Goal: Feedback & Contribution: Submit feedback/report problem

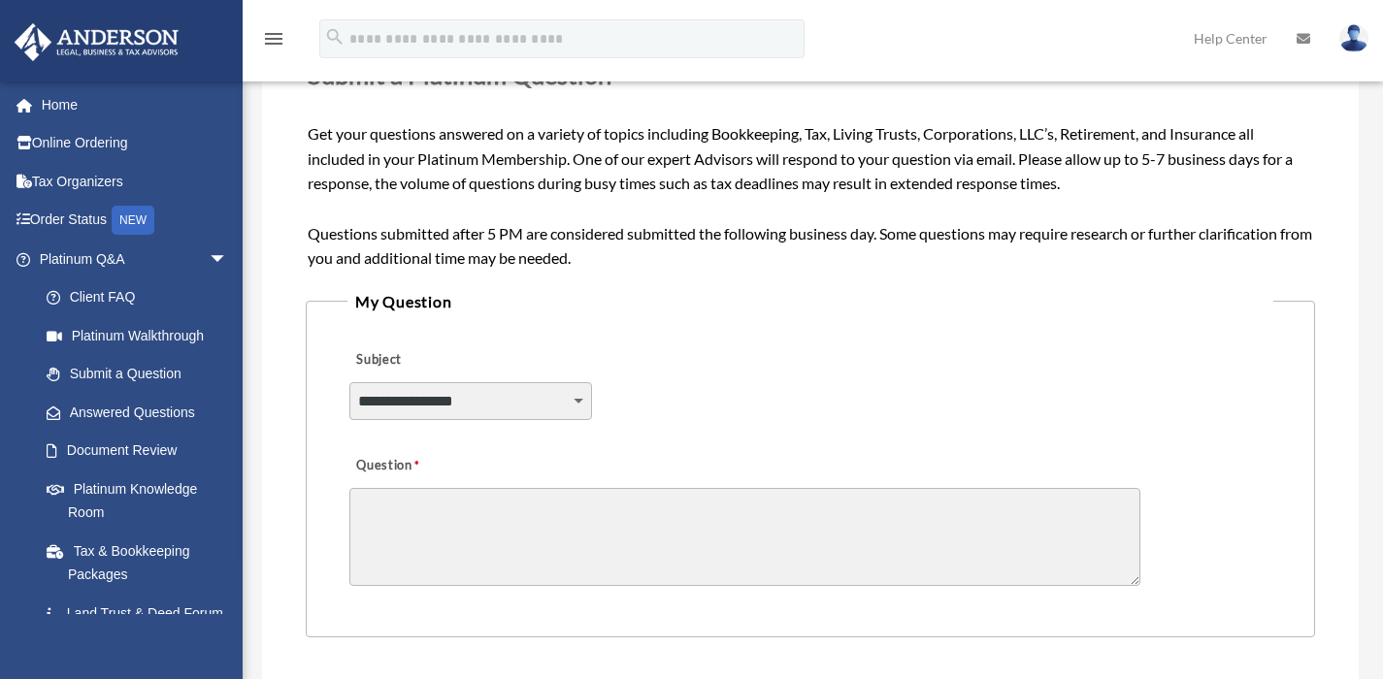
scroll to position [314, 0]
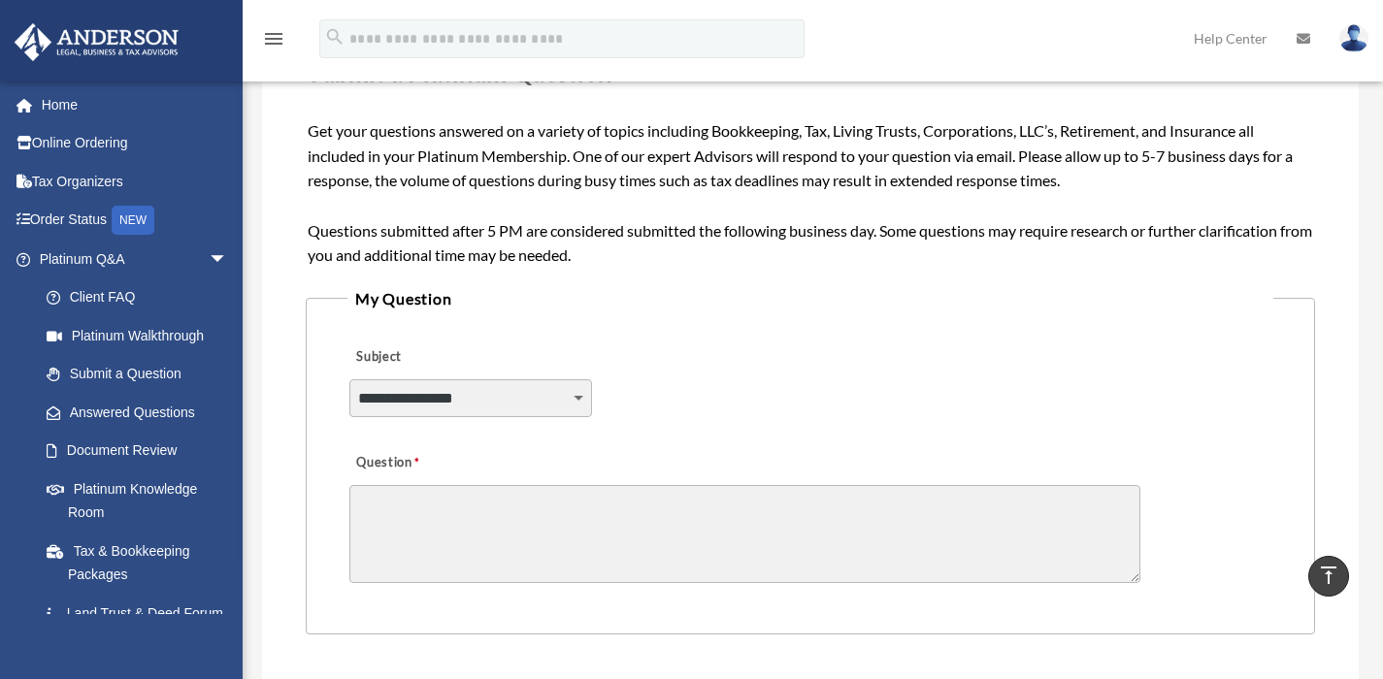
click at [488, 403] on select "**********" at bounding box center [470, 397] width 243 height 37
select select "******"
click at [349, 379] on select "**********" at bounding box center [470, 397] width 243 height 37
click at [450, 509] on textarea "Question" at bounding box center [744, 534] width 791 height 98
paste textarea "**********"
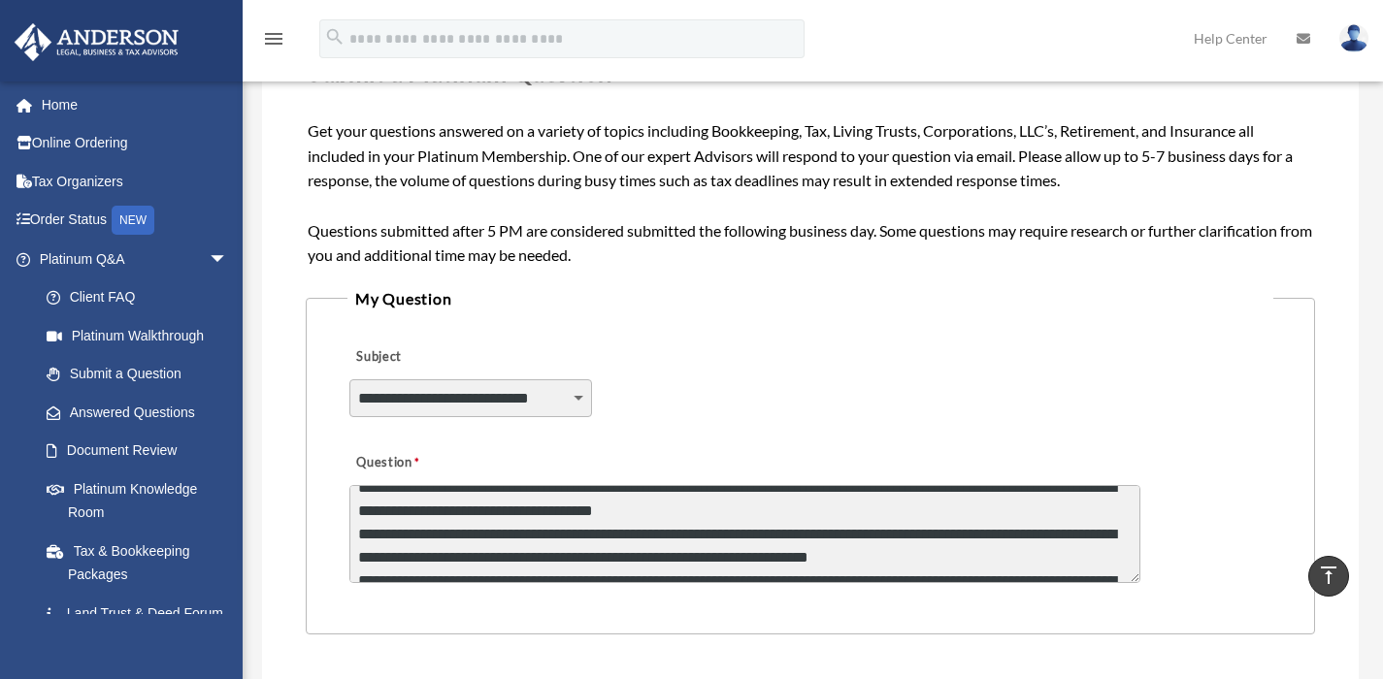
scroll to position [136, 0]
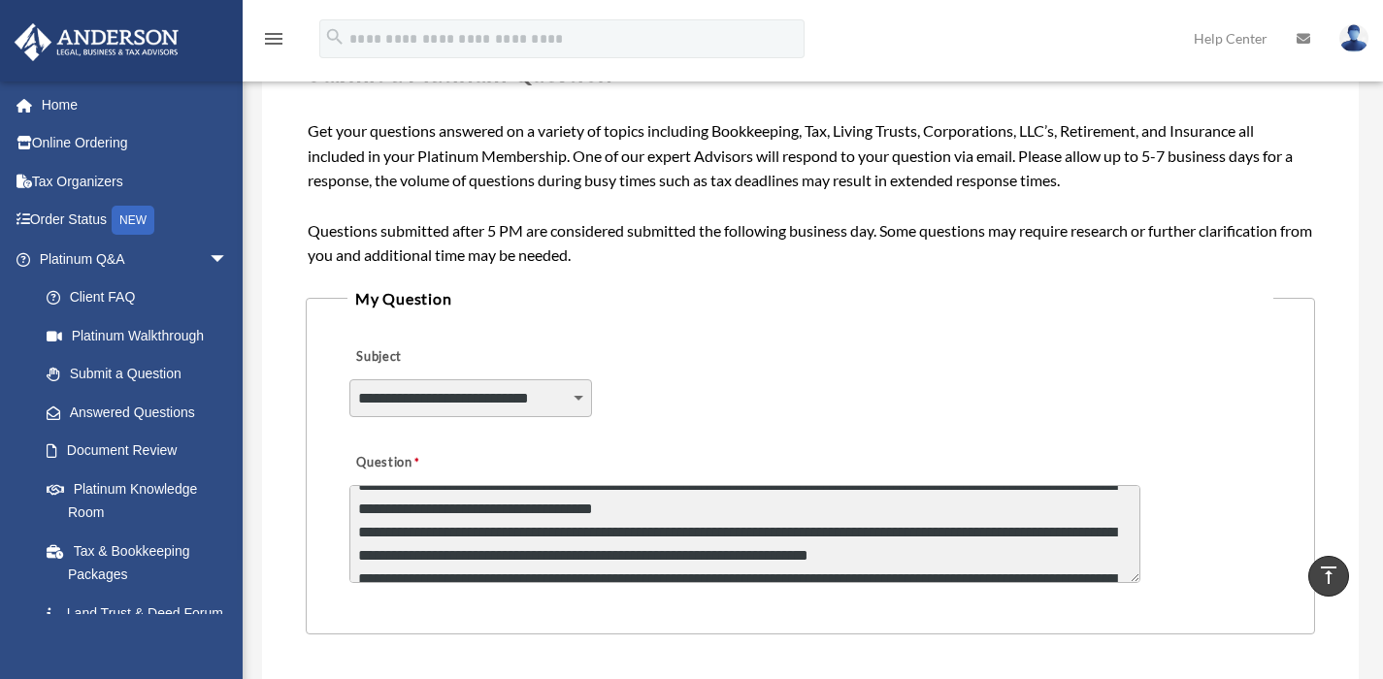
click at [767, 511] on textarea "**********" at bounding box center [744, 534] width 791 height 98
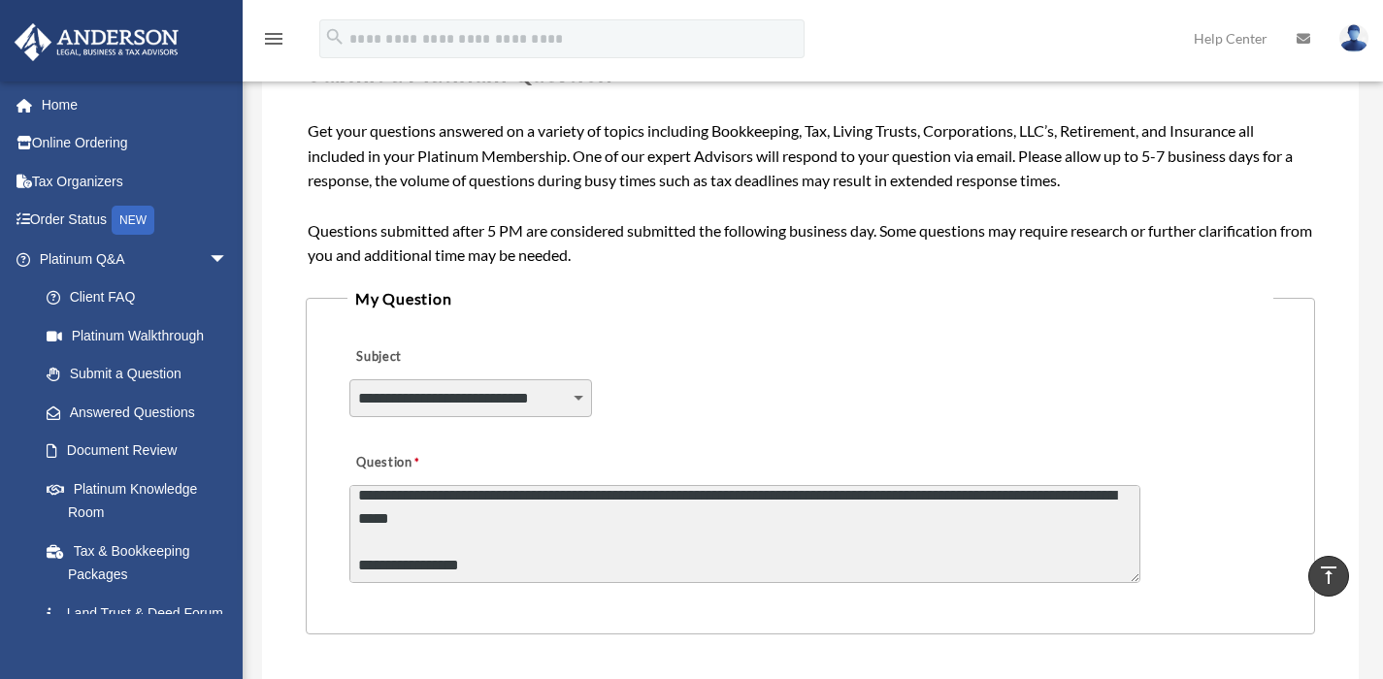
scroll to position [269, 0]
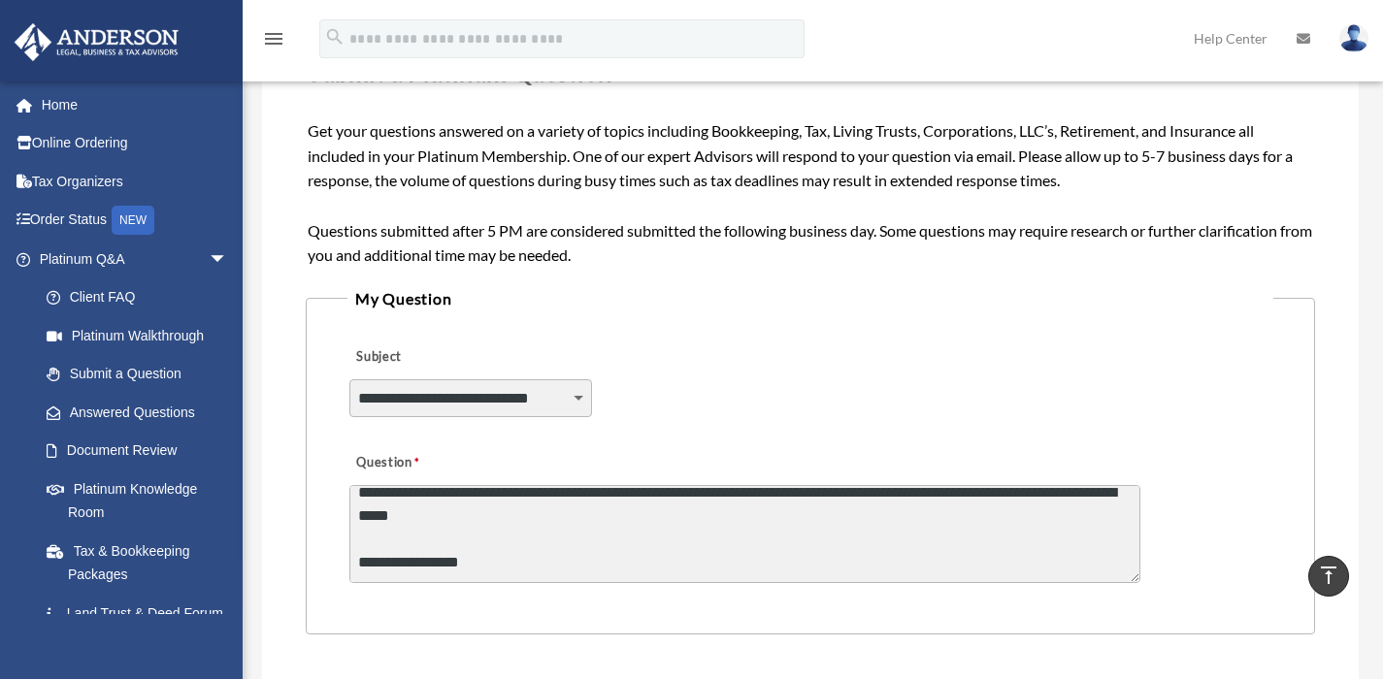
click at [358, 517] on textarea "**********" at bounding box center [744, 534] width 791 height 98
click at [576, 519] on textarea "**********" at bounding box center [744, 534] width 791 height 98
click at [607, 543] on textarea "**********" at bounding box center [744, 534] width 791 height 98
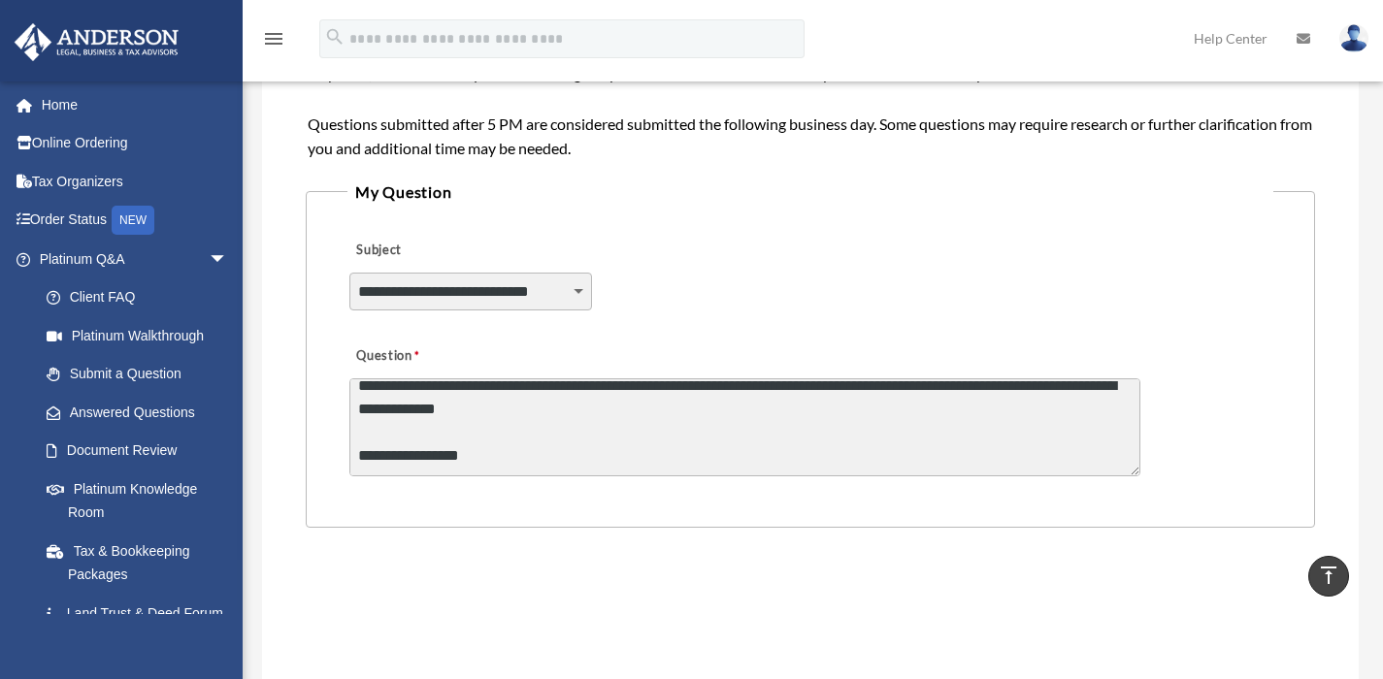
scroll to position [424, 0]
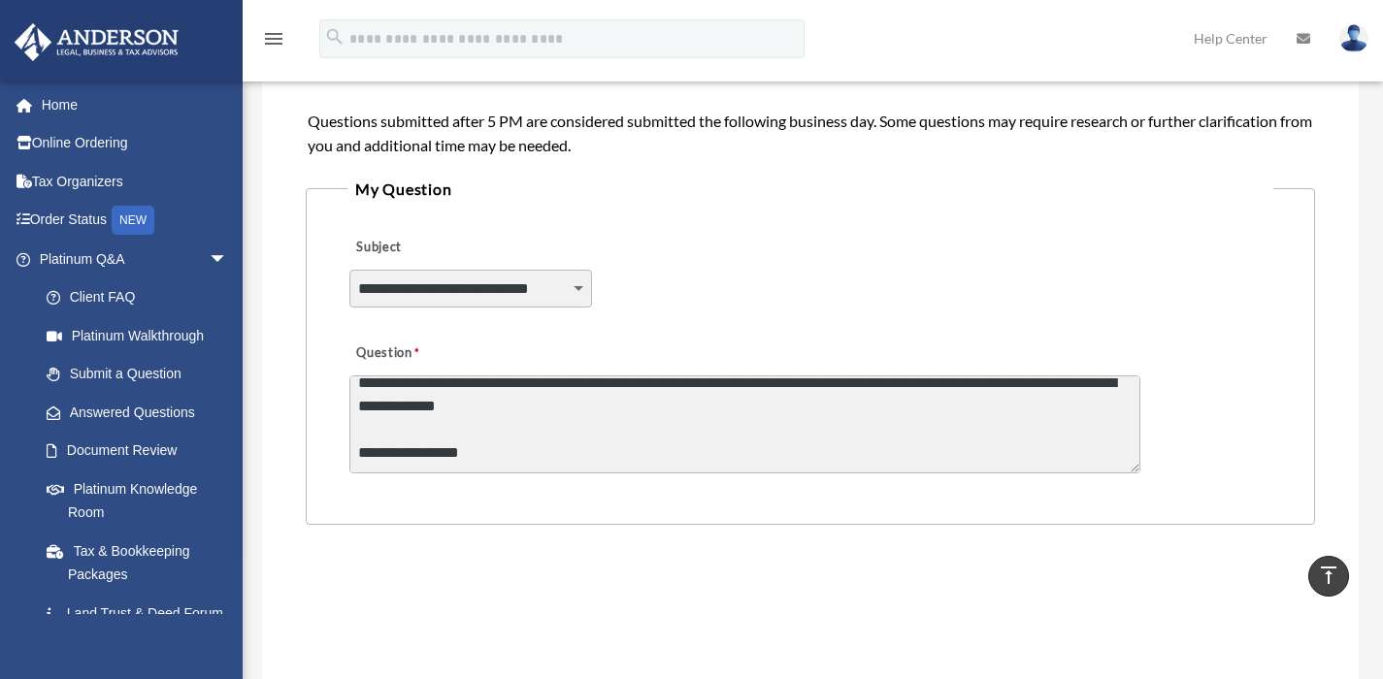
type textarea "**********"
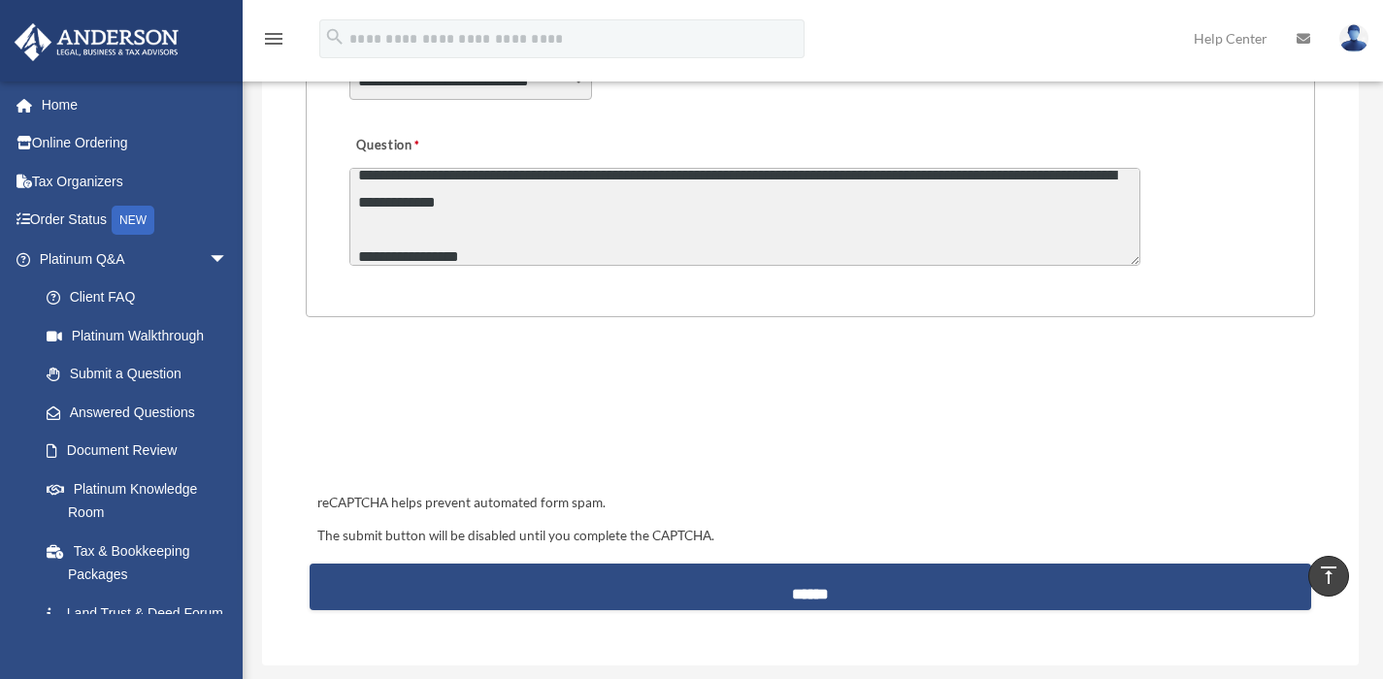
scroll to position [630, 0]
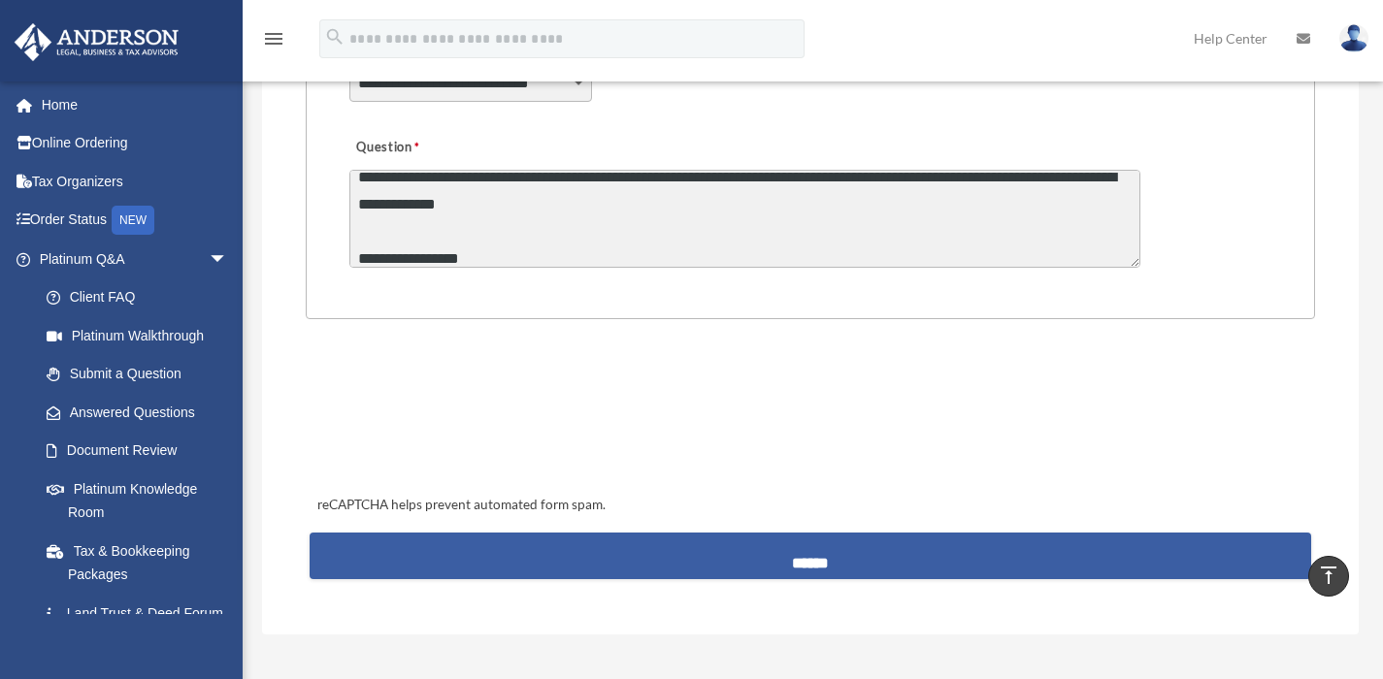
click at [825, 556] on input "******" at bounding box center [811, 556] width 1002 height 47
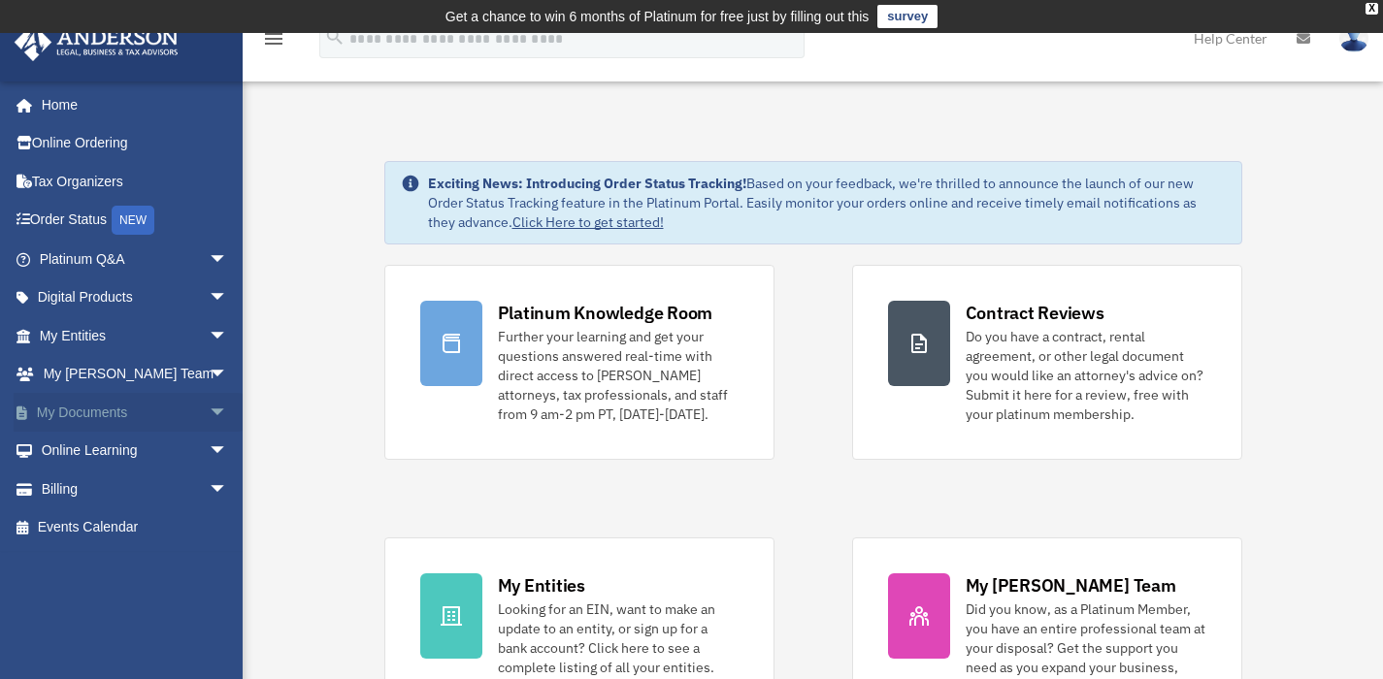
click at [209, 410] on span "arrow_drop_down" at bounding box center [228, 413] width 39 height 40
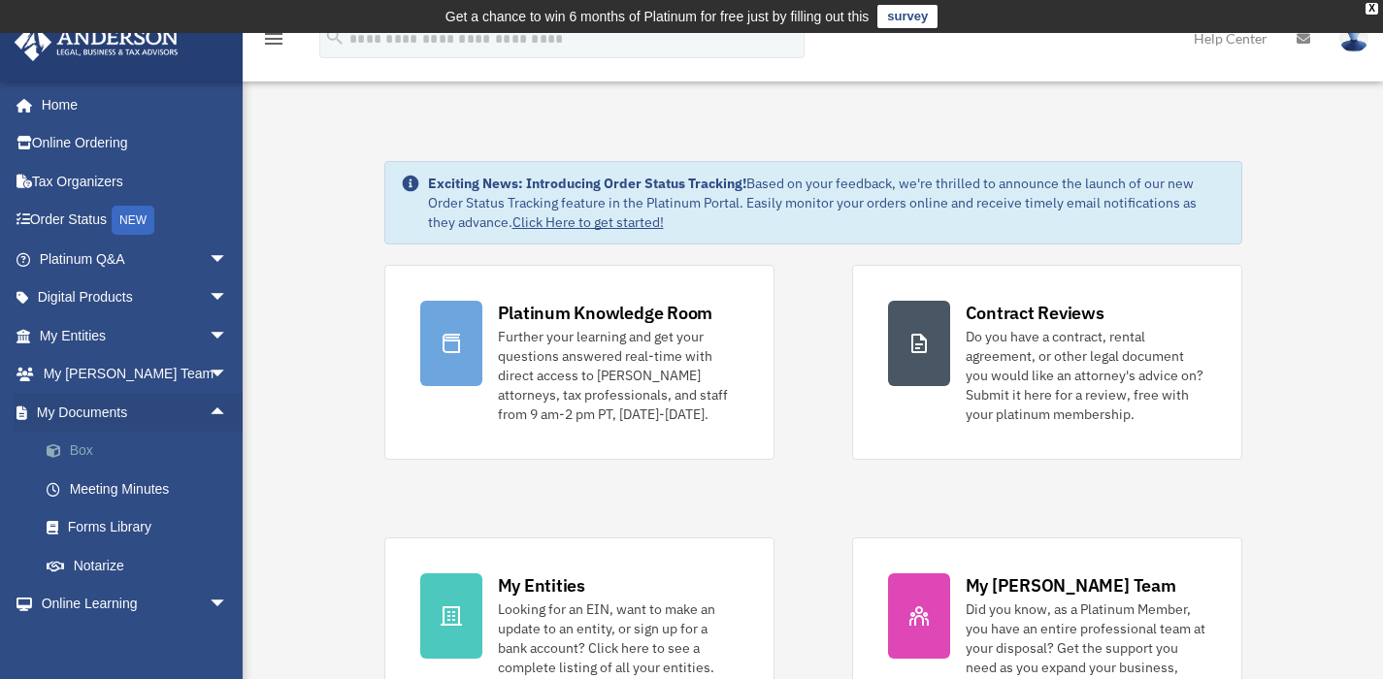
click at [77, 450] on link "Box" at bounding box center [142, 451] width 230 height 39
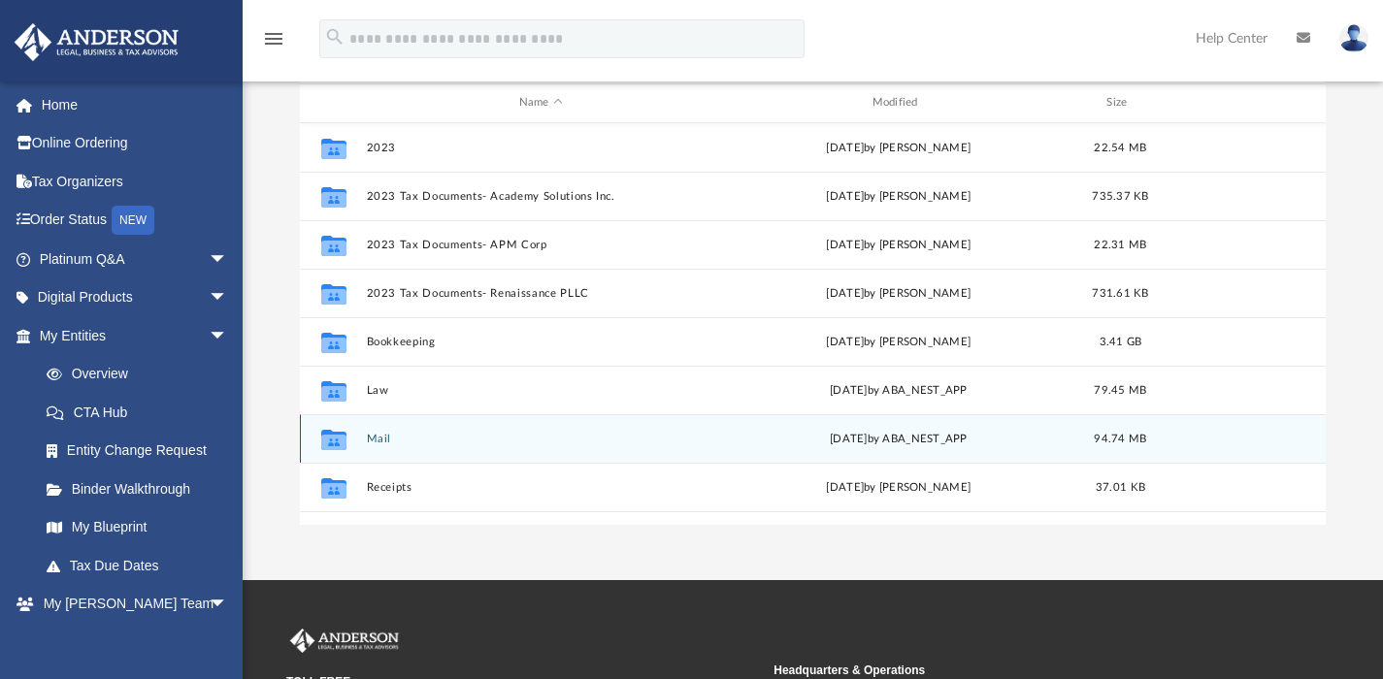
click at [379, 436] on button "Mail" at bounding box center [540, 438] width 349 height 13
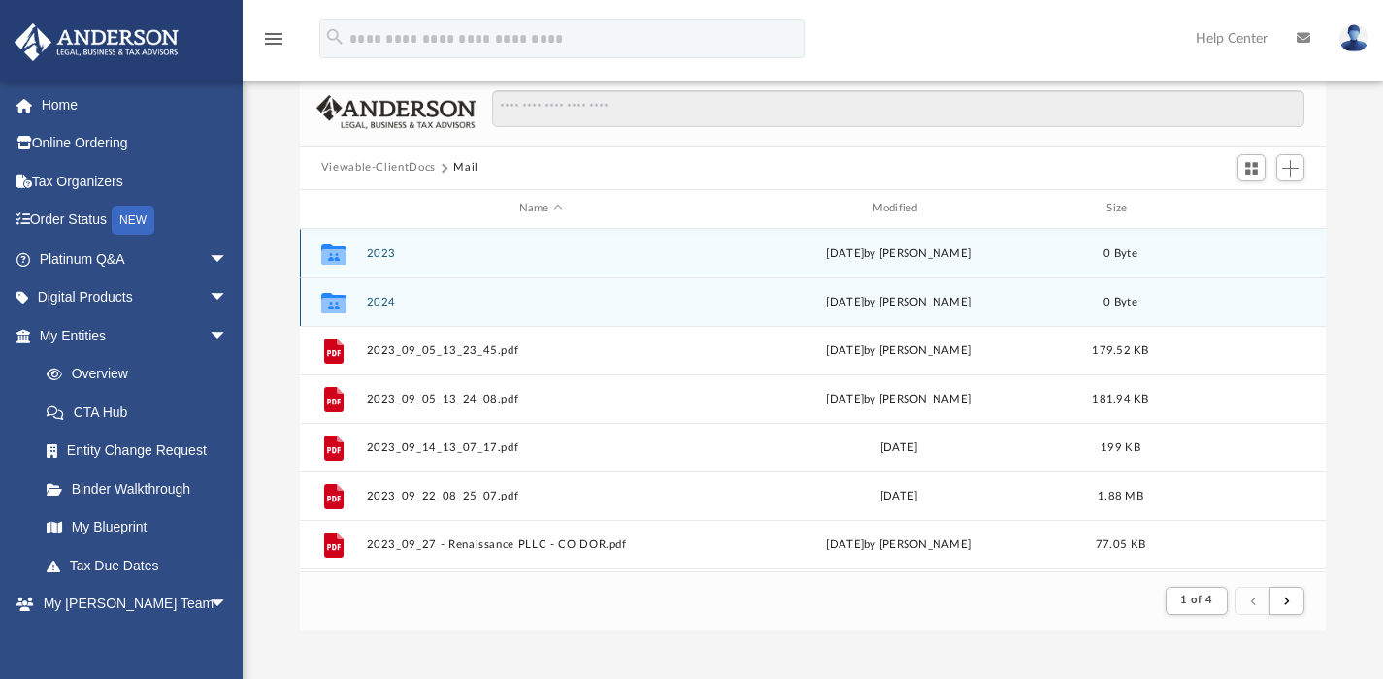
scroll to position [116, 0]
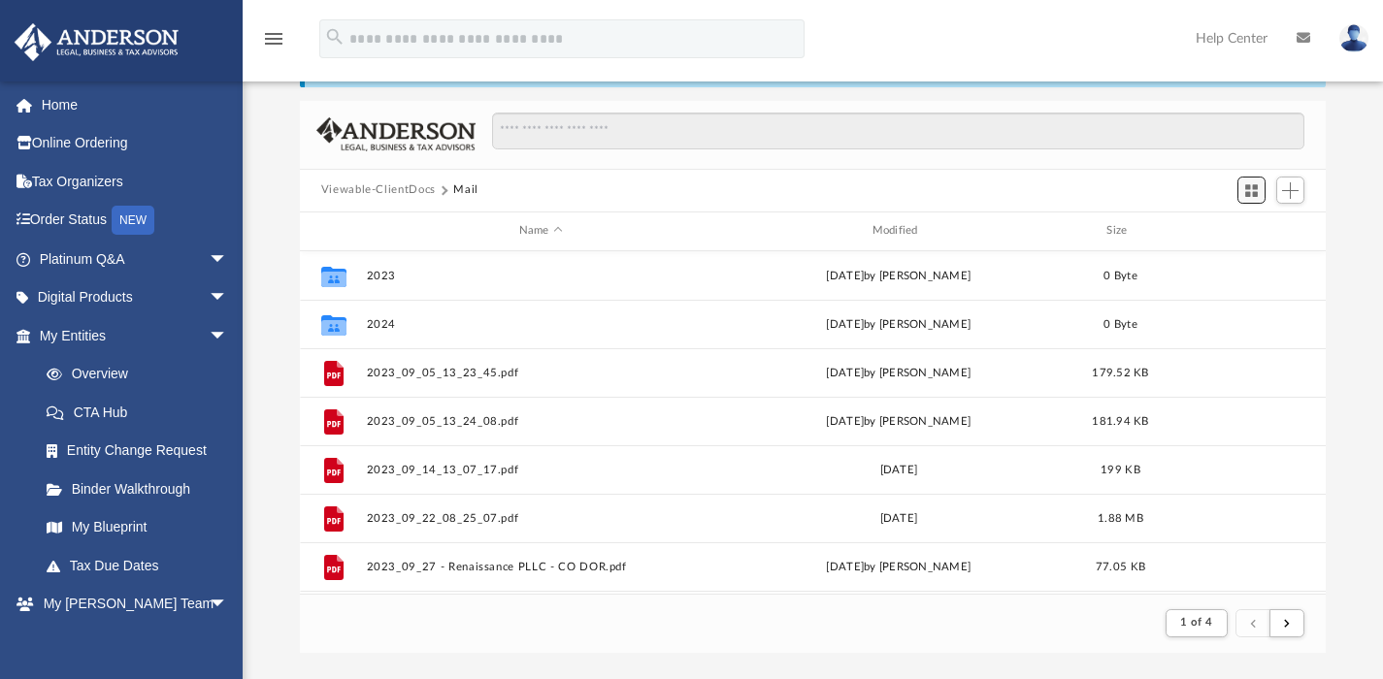
click at [1259, 185] on span "Switch to Grid View" at bounding box center [1251, 190] width 16 height 16
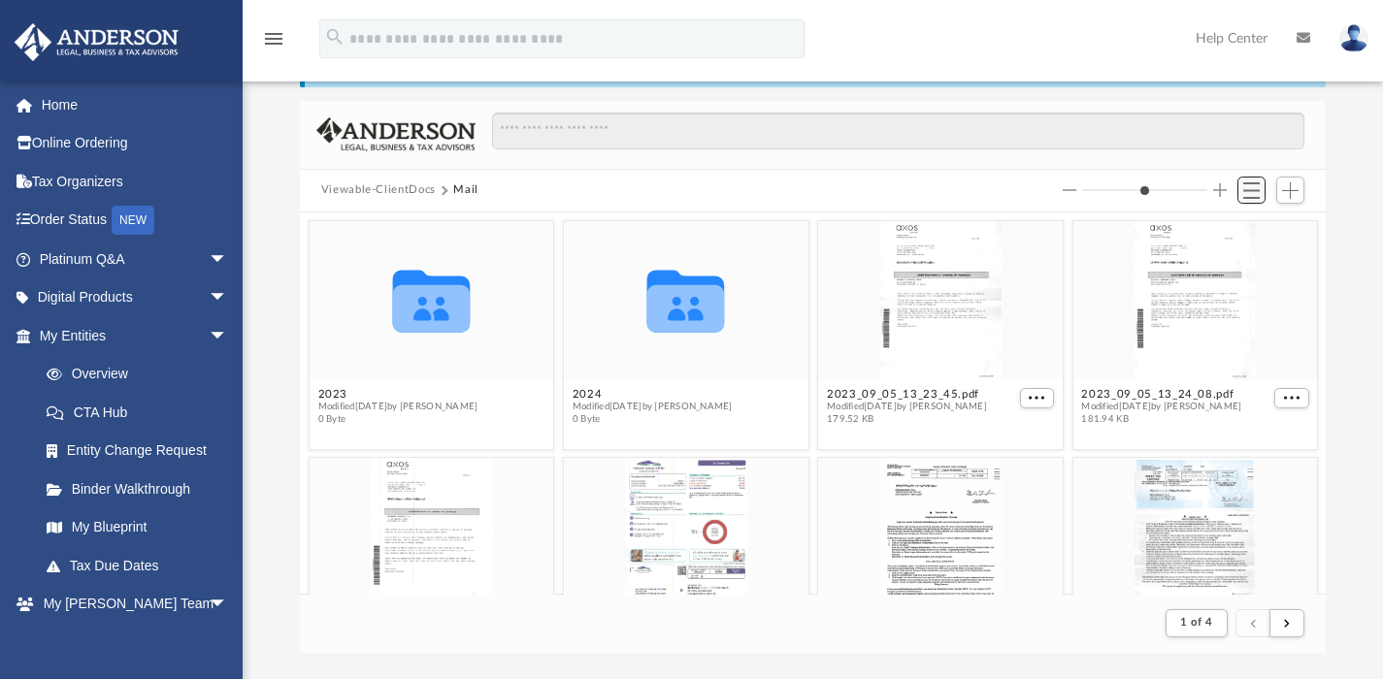
scroll to position [367, 1011]
click at [1259, 185] on span "Switch to List View" at bounding box center [1251, 190] width 16 height 16
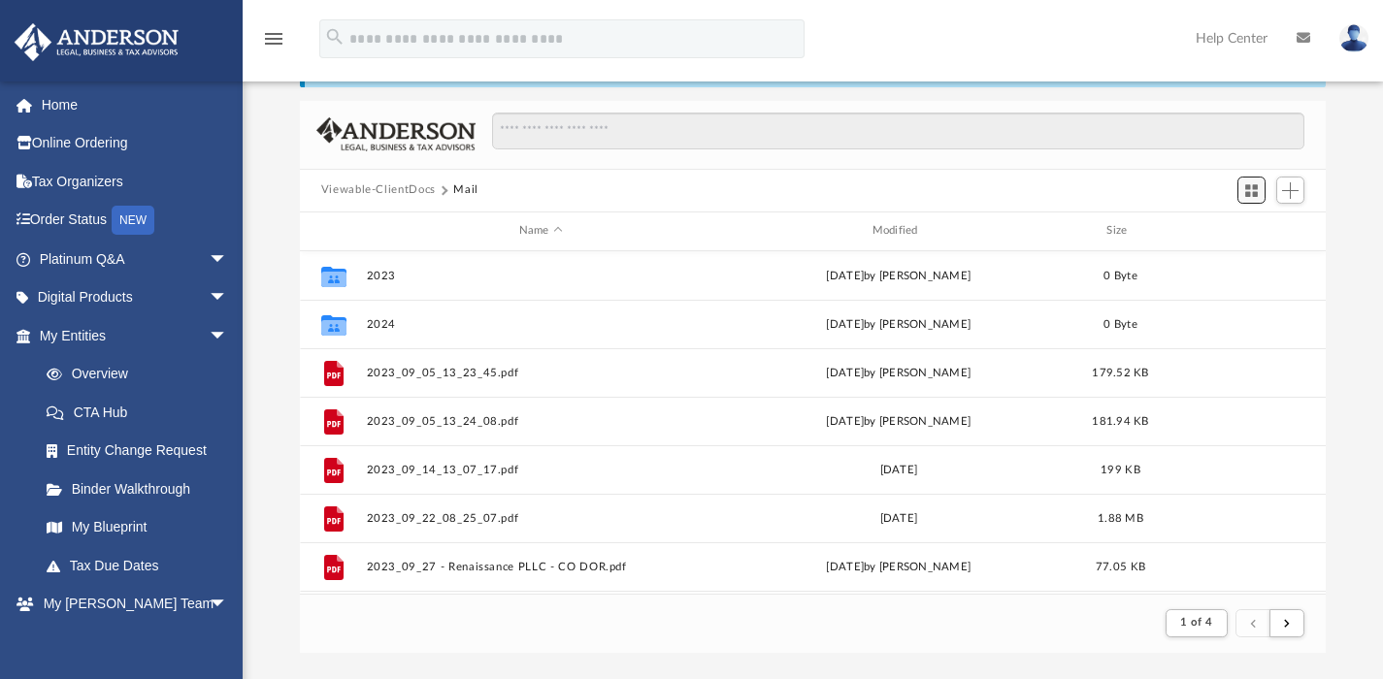
click at [1259, 185] on span "Switch to Grid View" at bounding box center [1251, 190] width 16 height 16
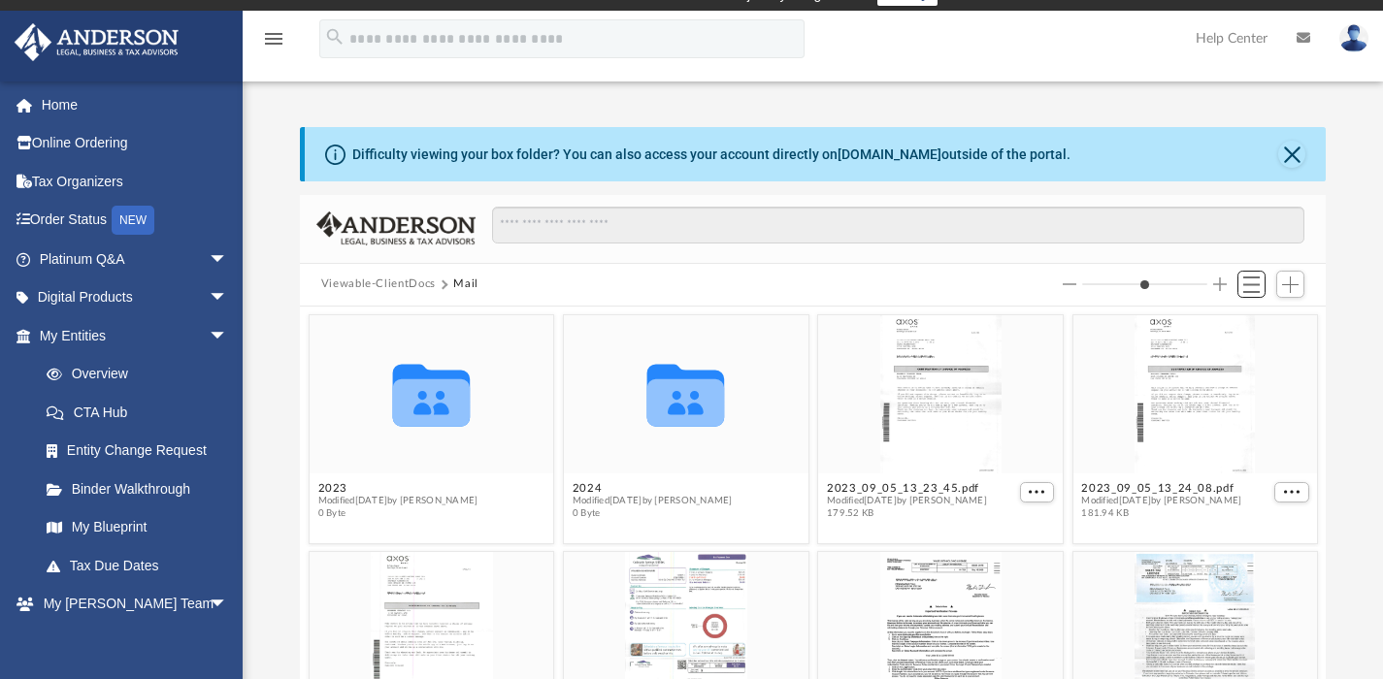
scroll to position [0, 0]
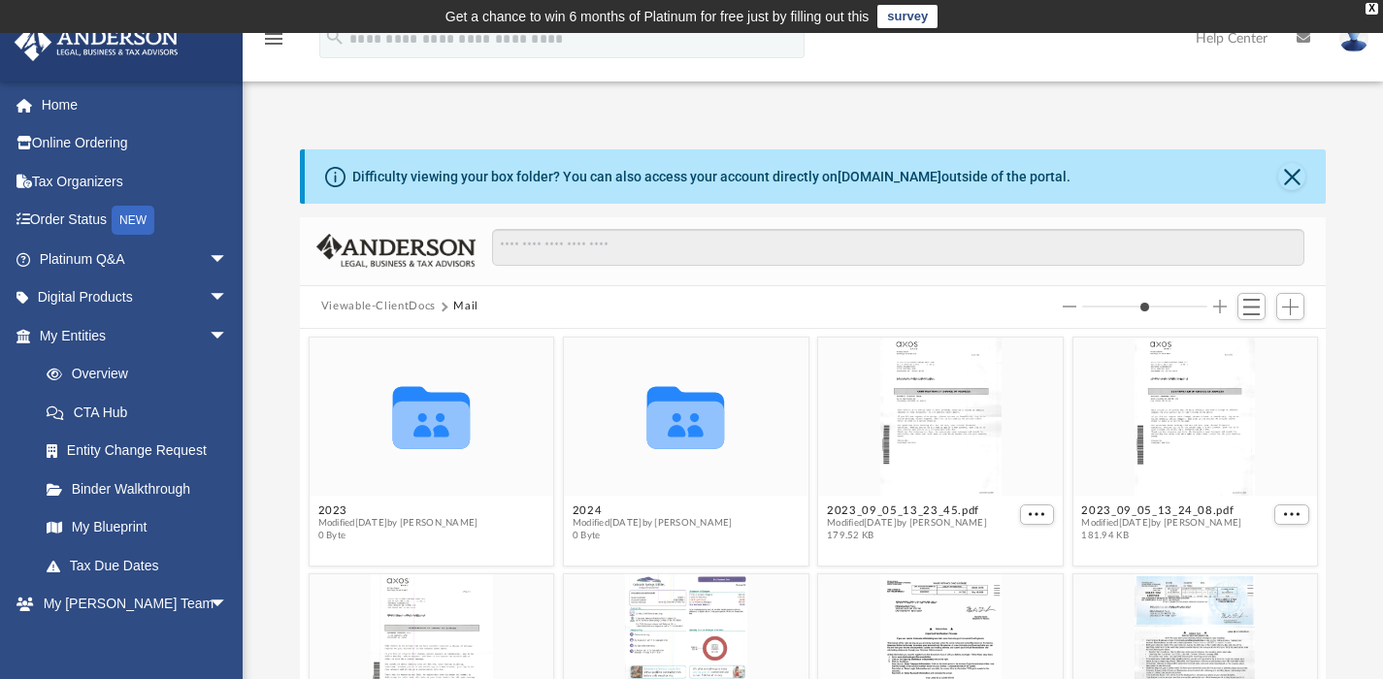
drag, startPoint x: 1118, startPoint y: 306, endPoint x: 1104, endPoint y: 306, distance: 13.6
click at [1104, 306] on input "Column size" at bounding box center [1144, 307] width 125 height 14
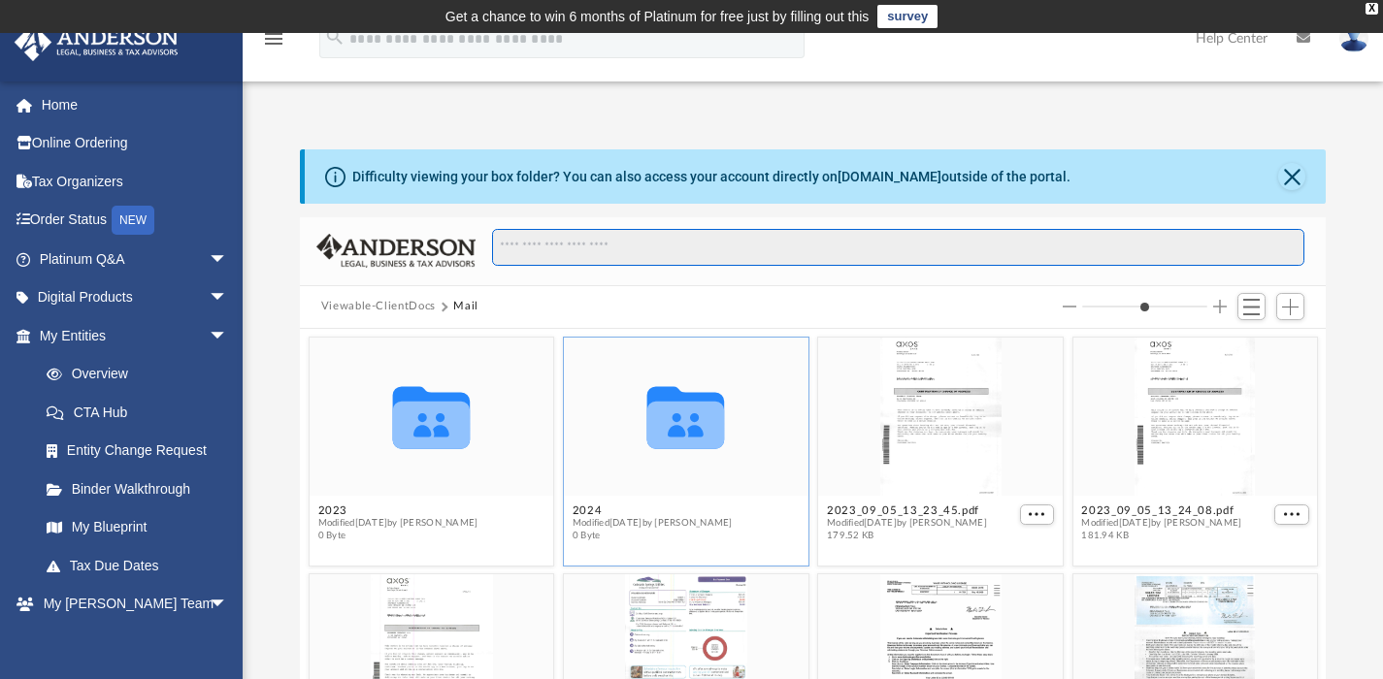
click at [1267, 254] on input "Search files and folders" at bounding box center [898, 247] width 812 height 37
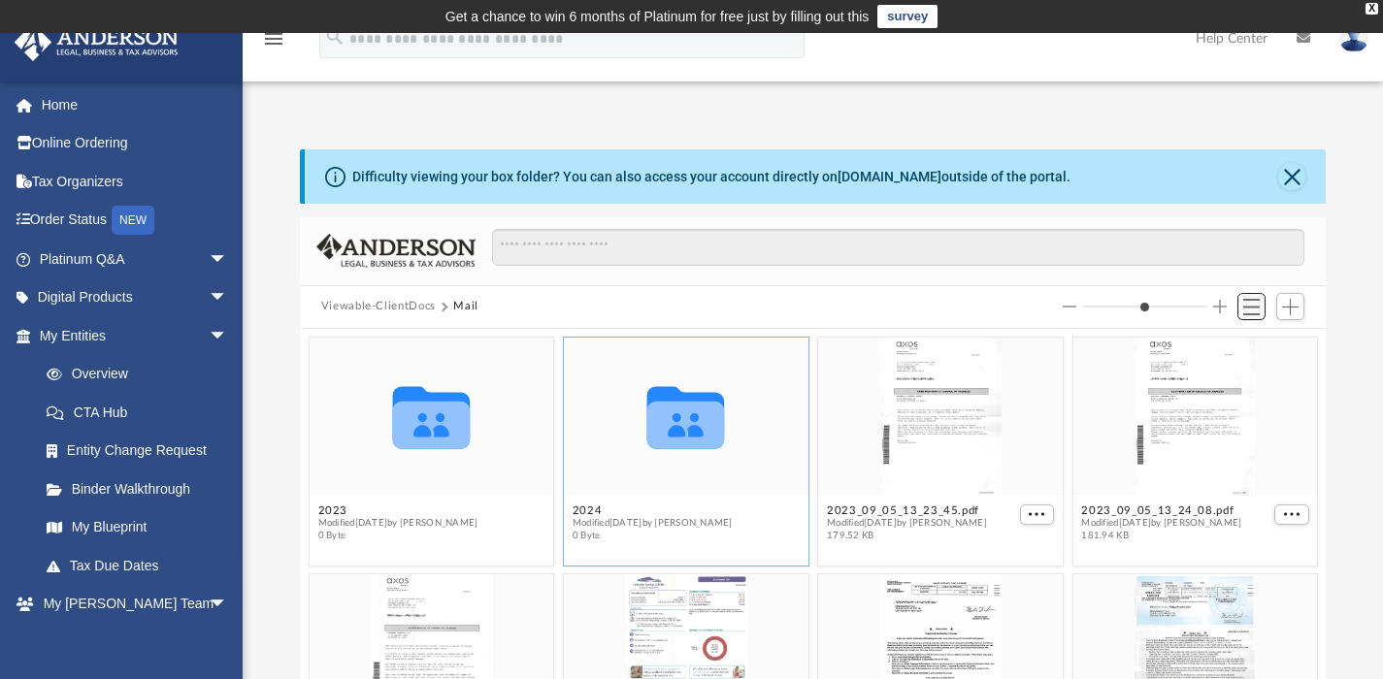
click at [1253, 306] on span "Switch to List View" at bounding box center [1251, 307] width 16 height 16
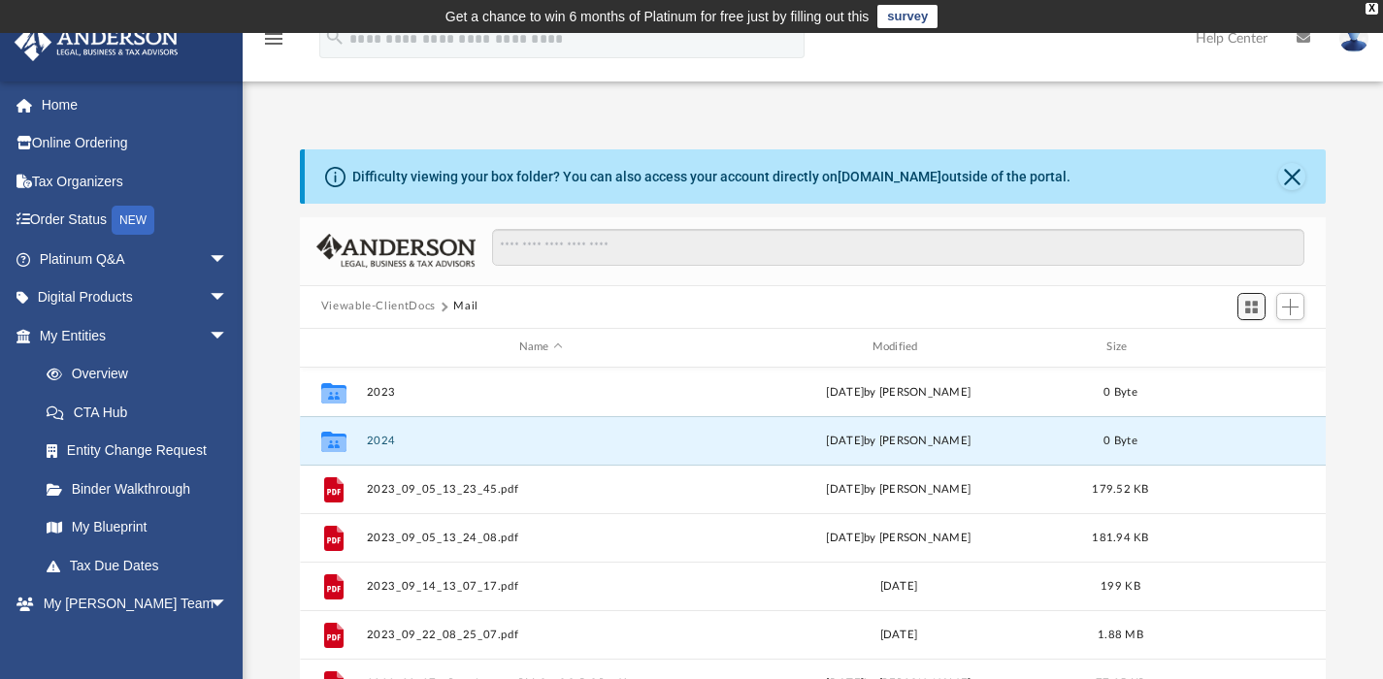
scroll to position [367, 1011]
click at [891, 349] on div "Modified" at bounding box center [897, 347] width 349 height 17
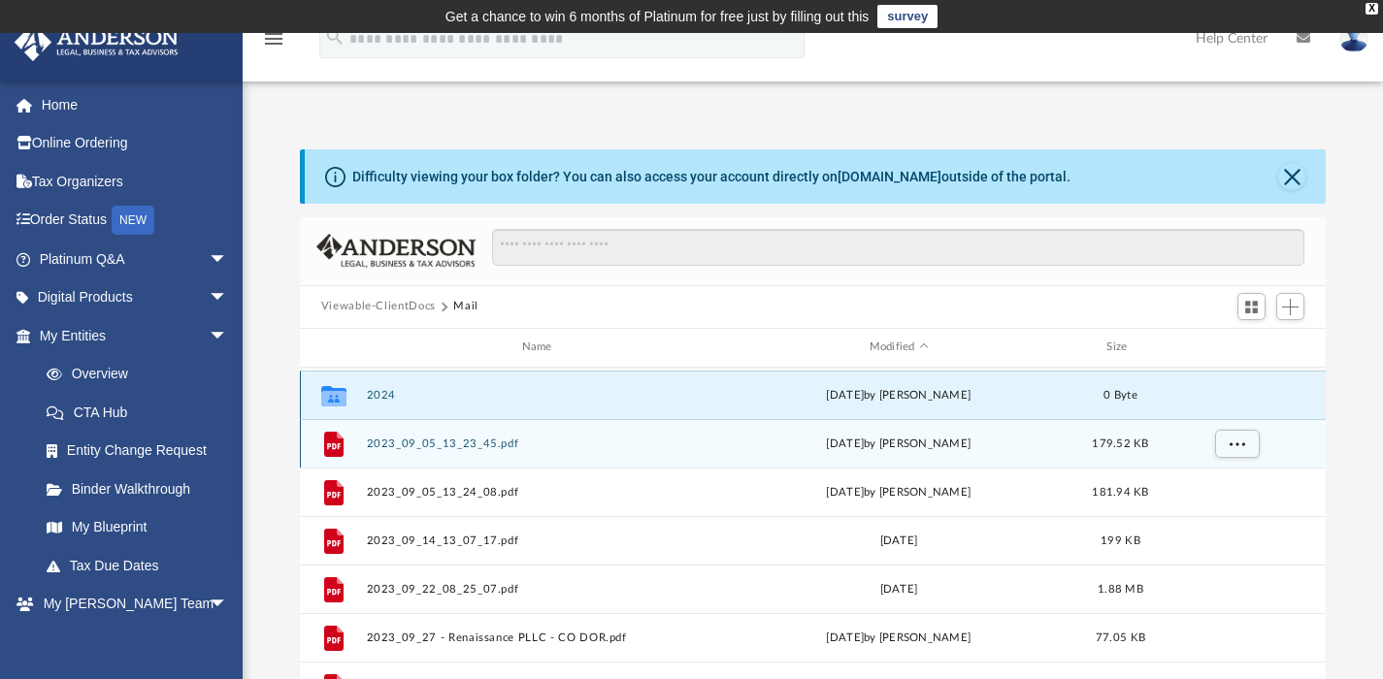
scroll to position [51, 0]
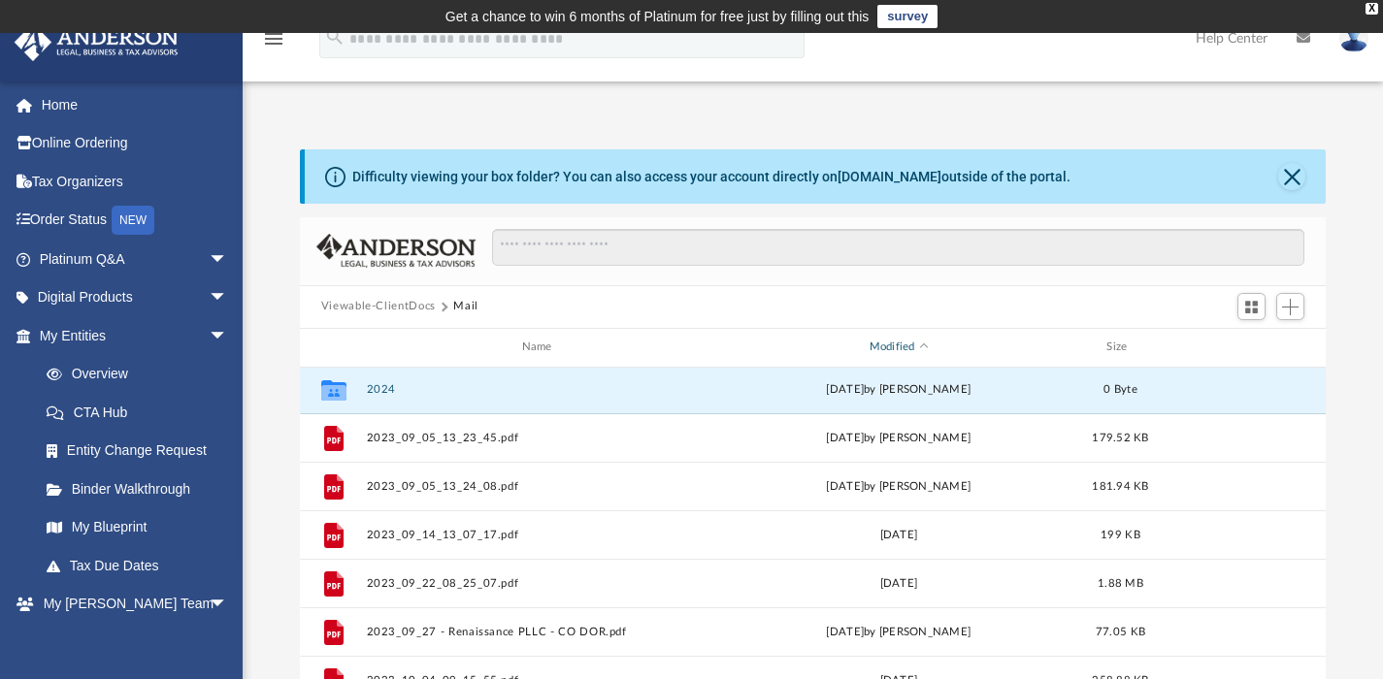
click at [902, 344] on div "Modified" at bounding box center [897, 347] width 349 height 17
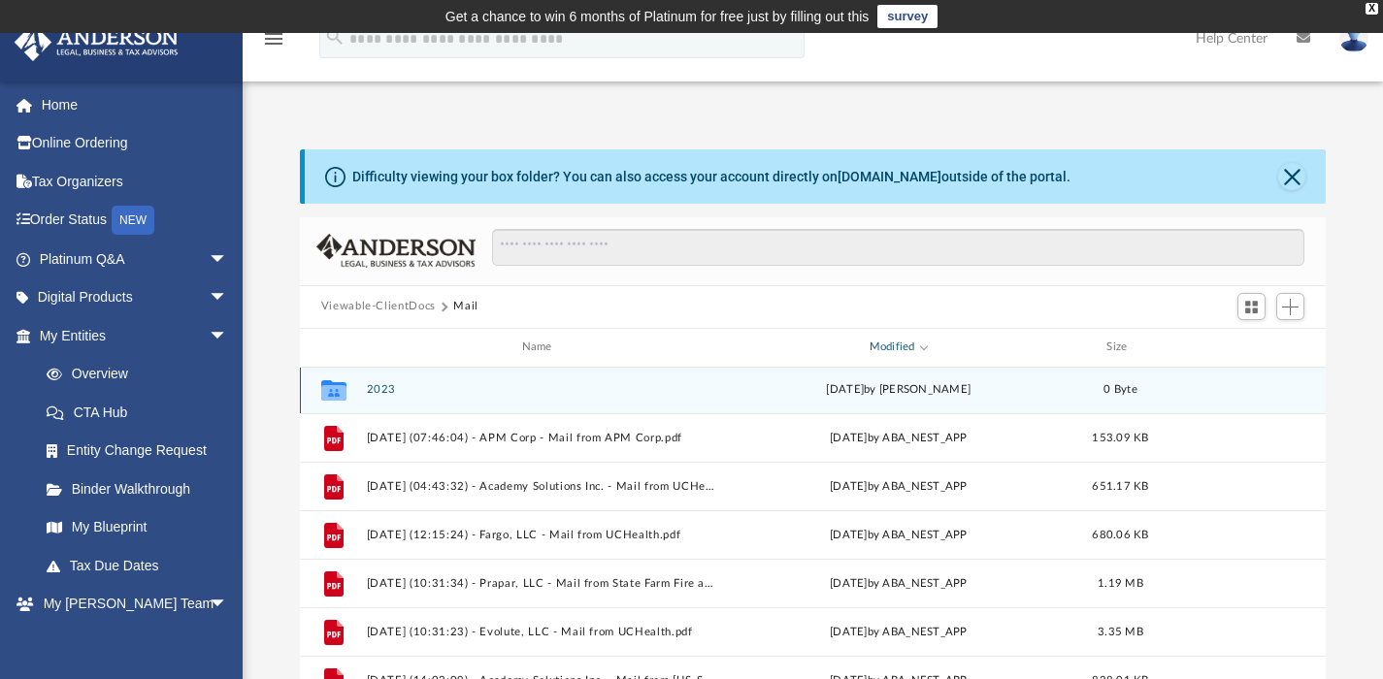
scroll to position [49, 0]
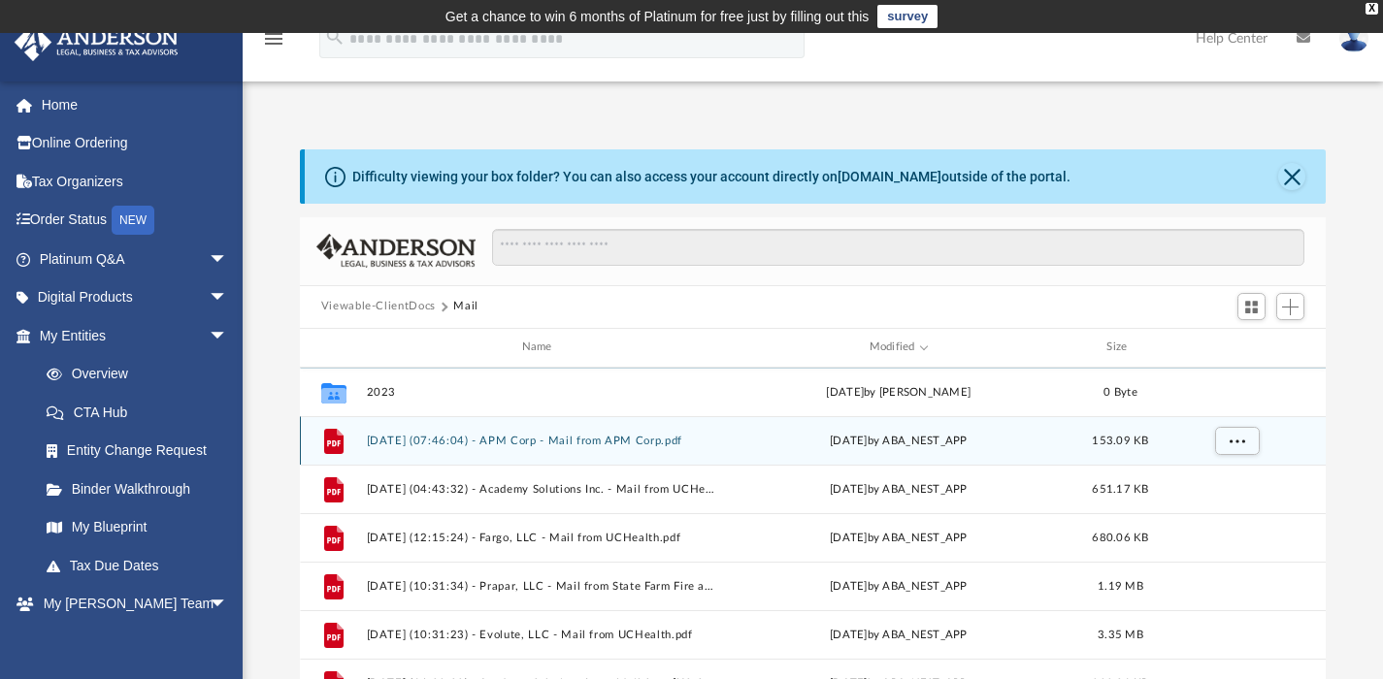
click at [544, 438] on button "2025.08.08 (07:46:04) - APM Corp - Mail from APM Corp.pdf" at bounding box center [540, 440] width 349 height 13
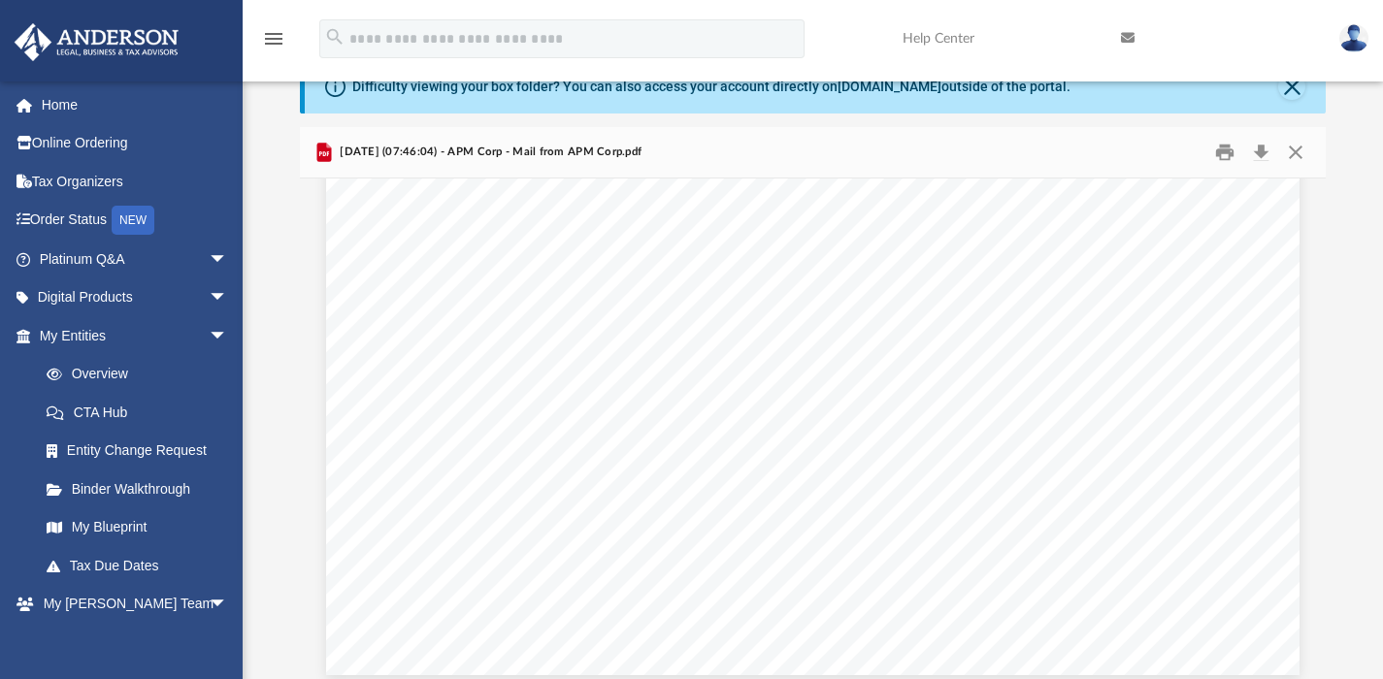
scroll to position [779, 0]
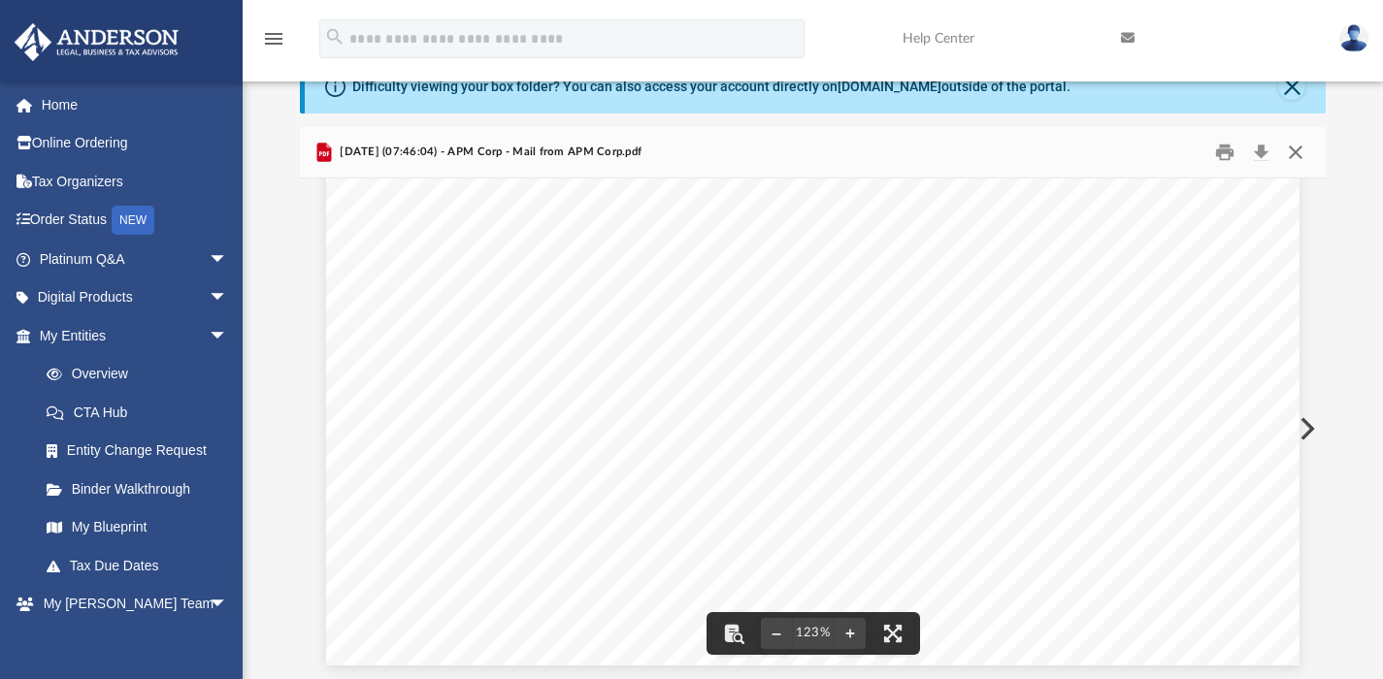
click at [1292, 154] on button "Close" at bounding box center [1295, 152] width 35 height 30
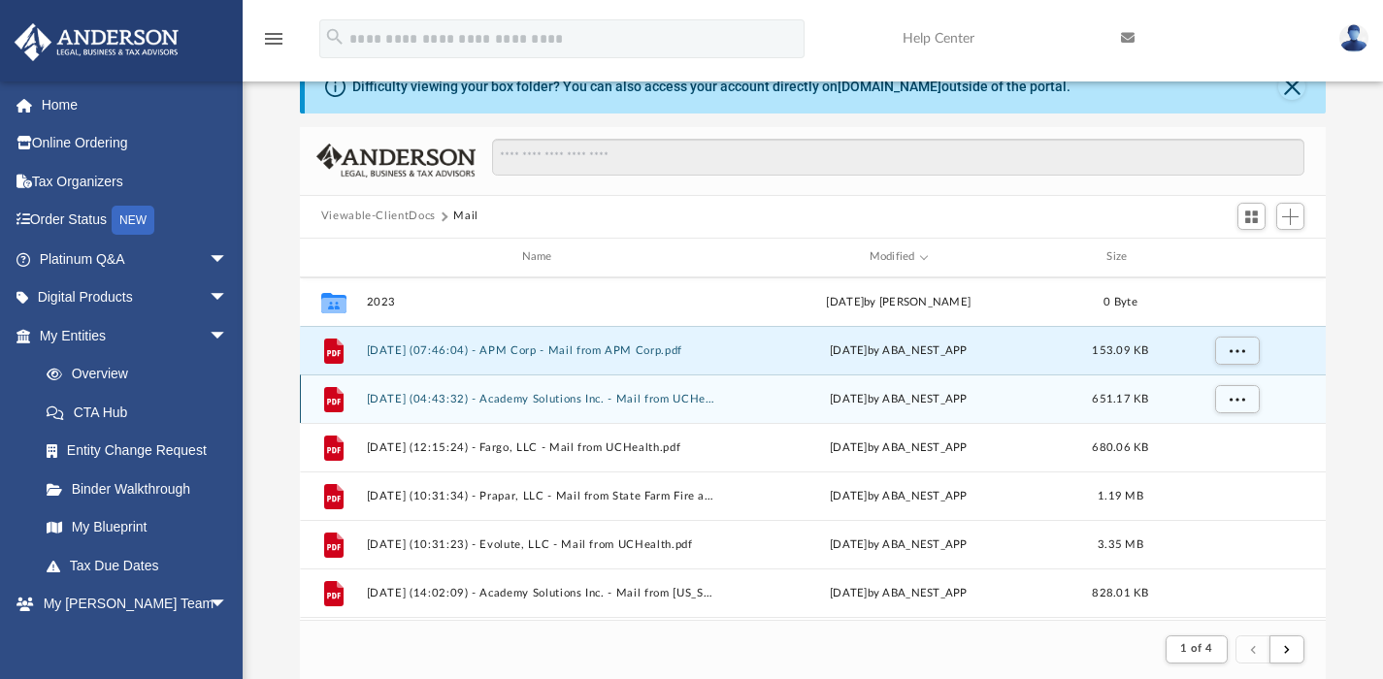
click at [674, 398] on button "2025.08.06 (04:43:32) - Academy Solutions Inc. - Mail from UCHealth.pdf" at bounding box center [540, 398] width 349 height 13
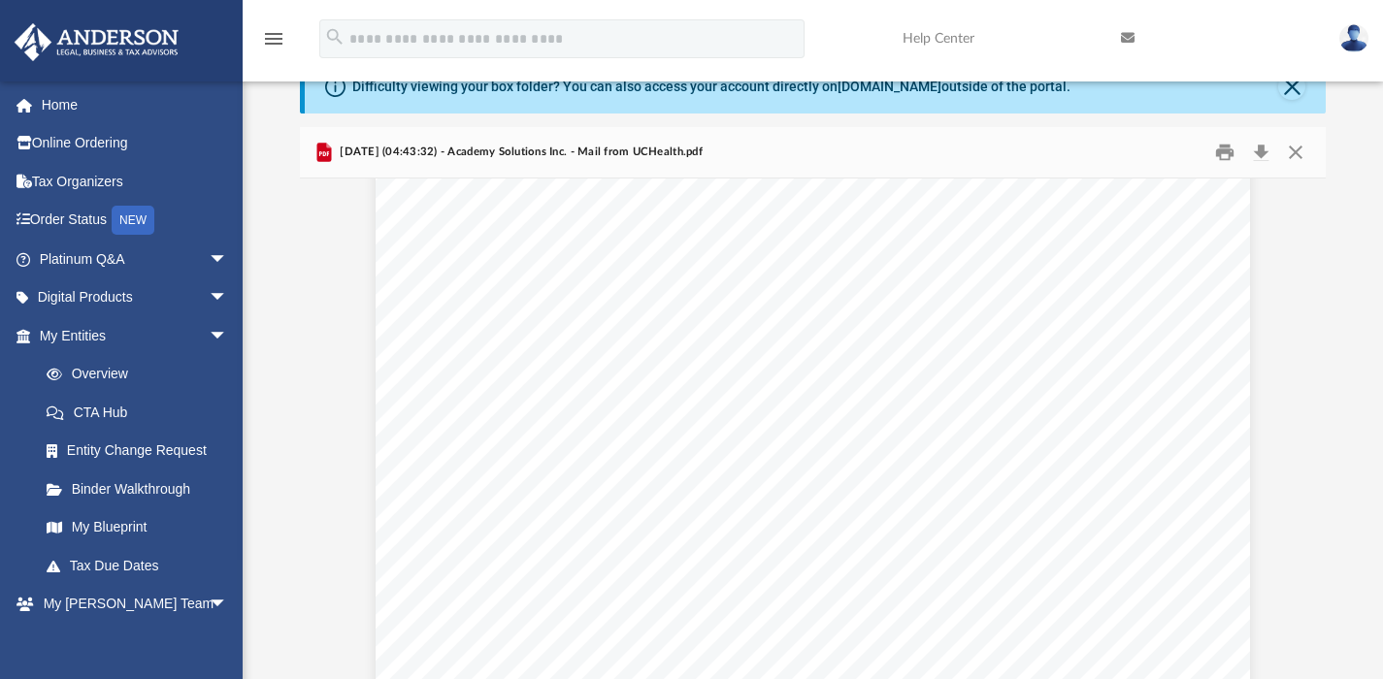
scroll to position [0, 0]
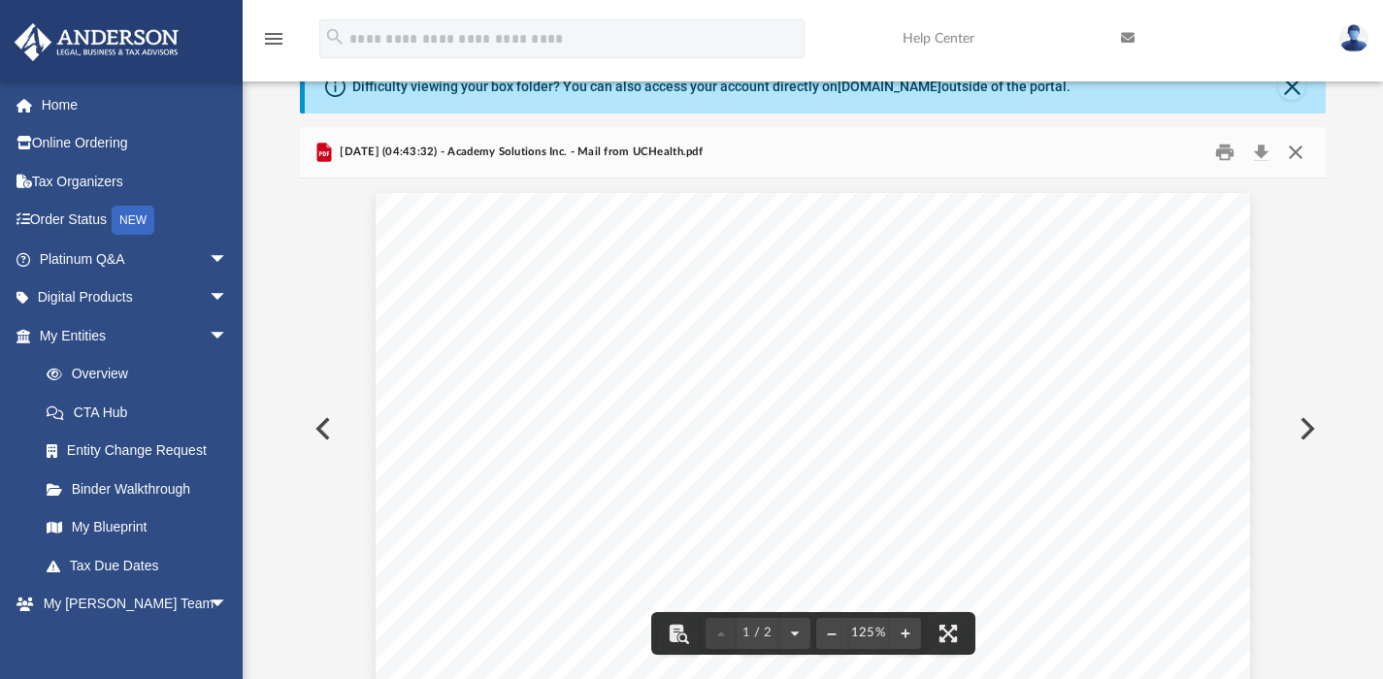
click at [1295, 151] on button "Close" at bounding box center [1295, 152] width 35 height 30
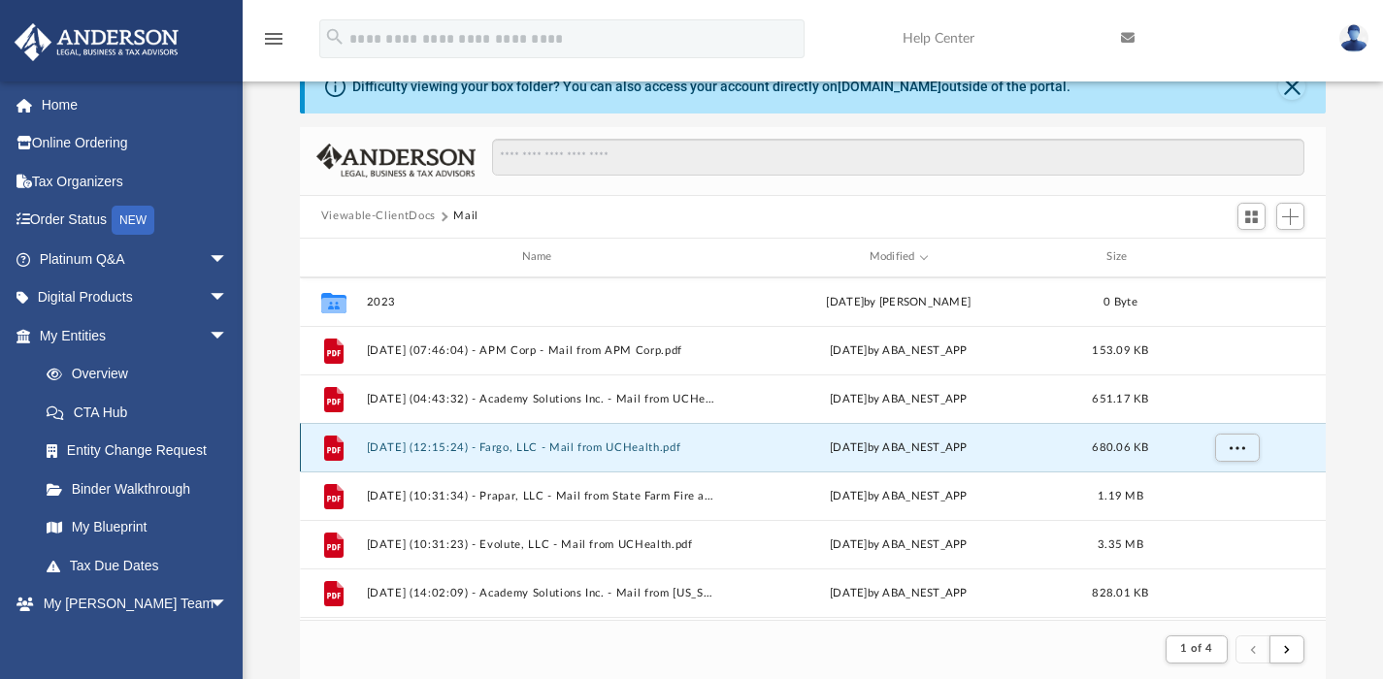
click at [665, 450] on button "2025.08.01 (12:15:24) - Fargo, LLC - Mail from UCHealth.pdf" at bounding box center [540, 447] width 349 height 13
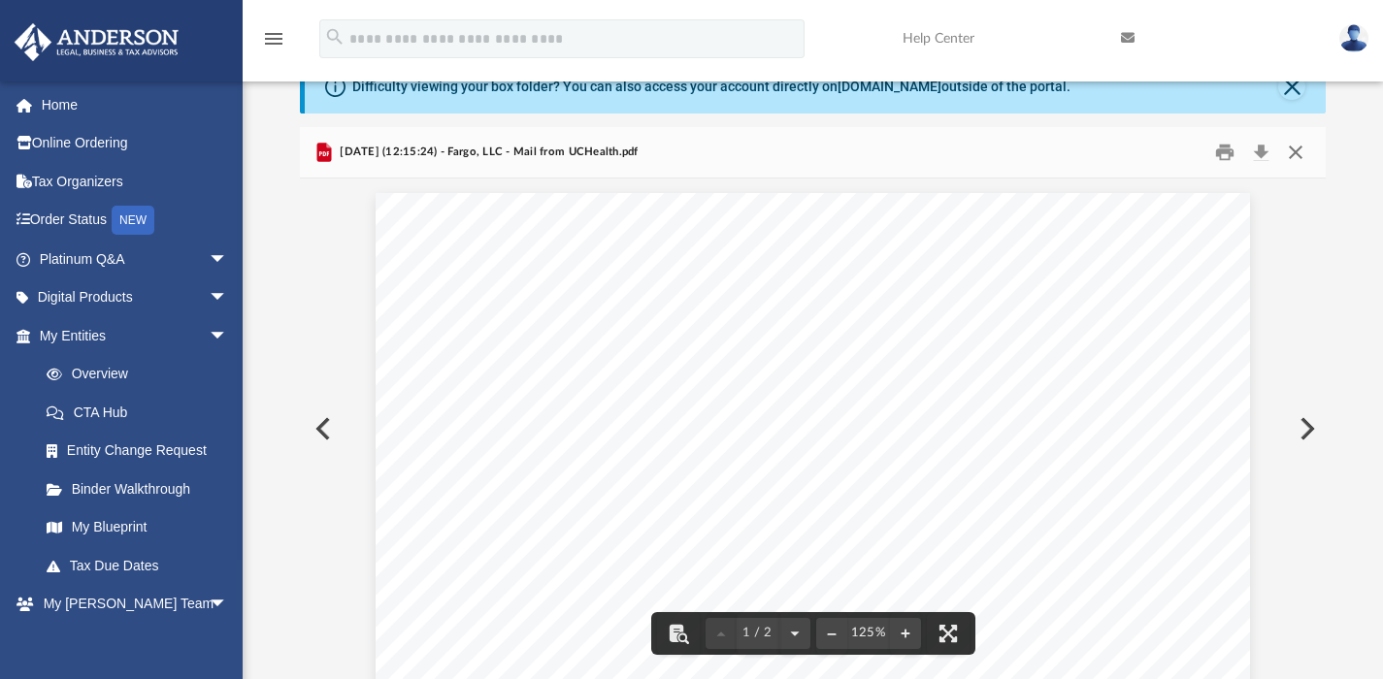
click at [1297, 152] on button "Close" at bounding box center [1295, 152] width 35 height 30
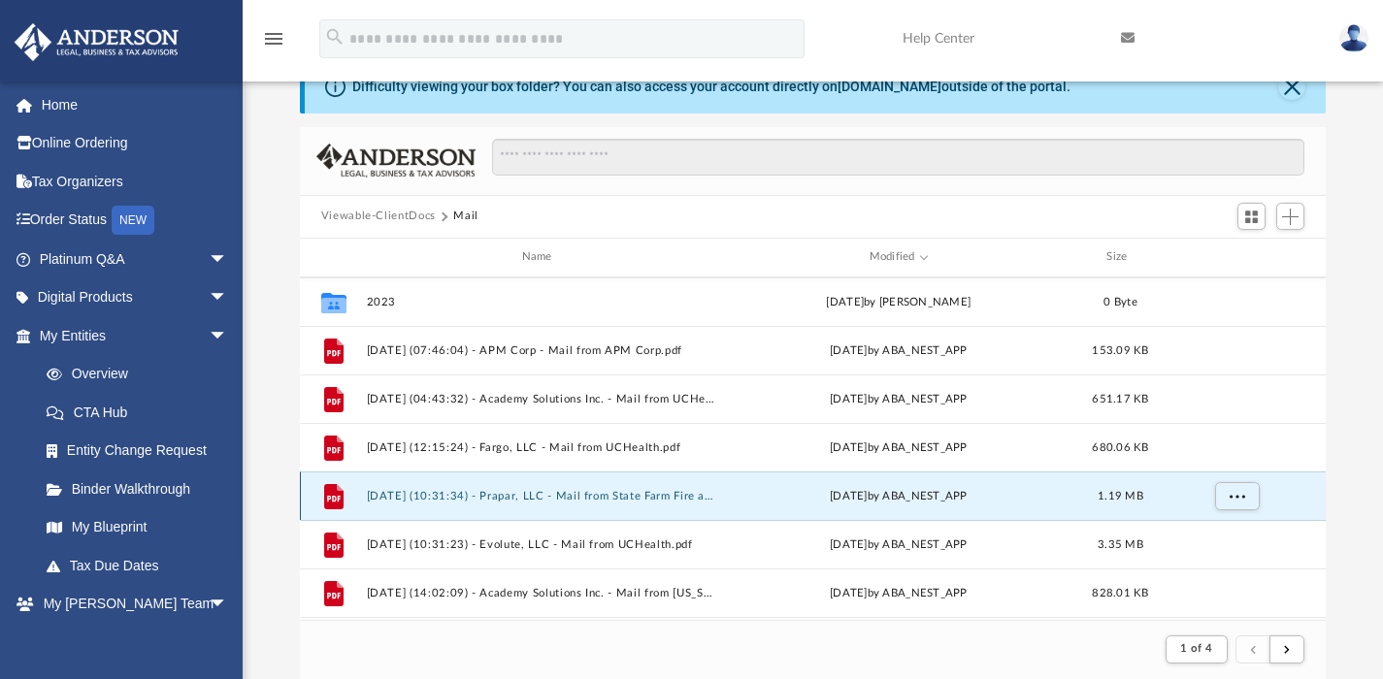
click at [628, 496] on button "2025.08.01 (10:31:34) - Prapar, LLC - Mail from State Farm Fire and Casualty Co…" at bounding box center [540, 495] width 349 height 13
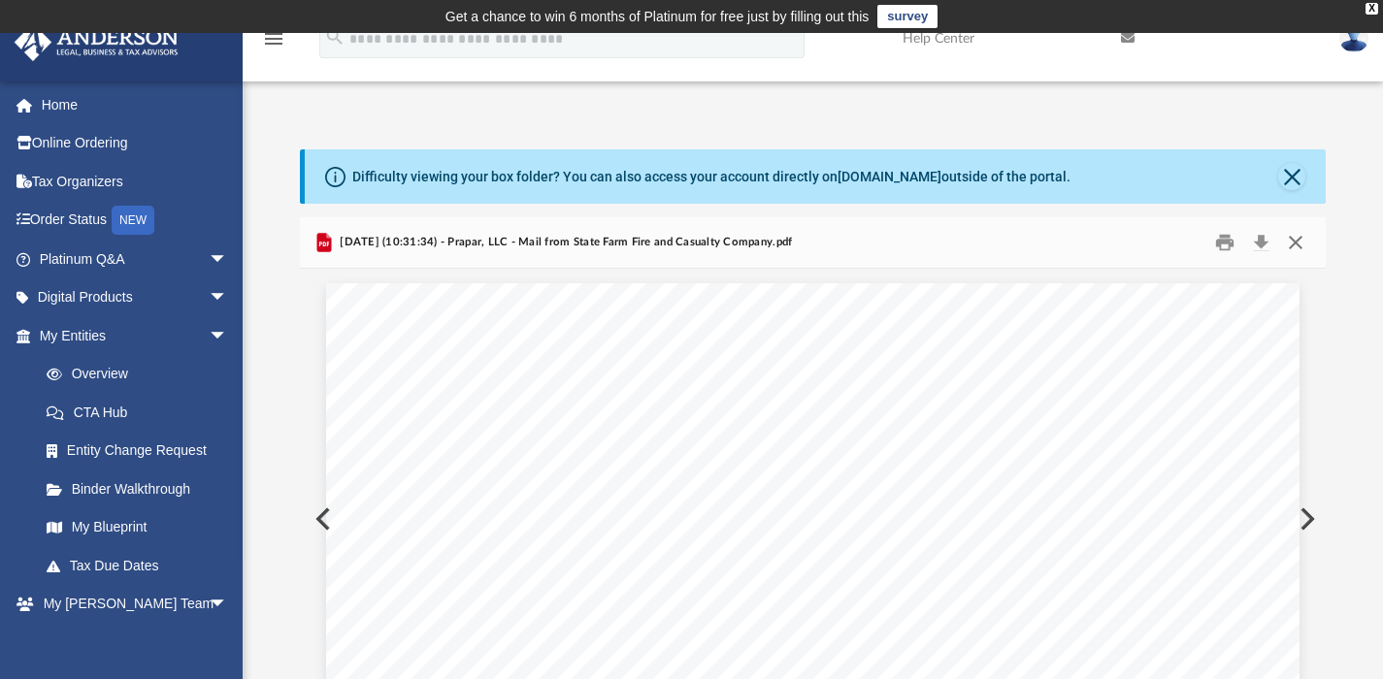
click at [1300, 240] on button "Close" at bounding box center [1295, 242] width 35 height 30
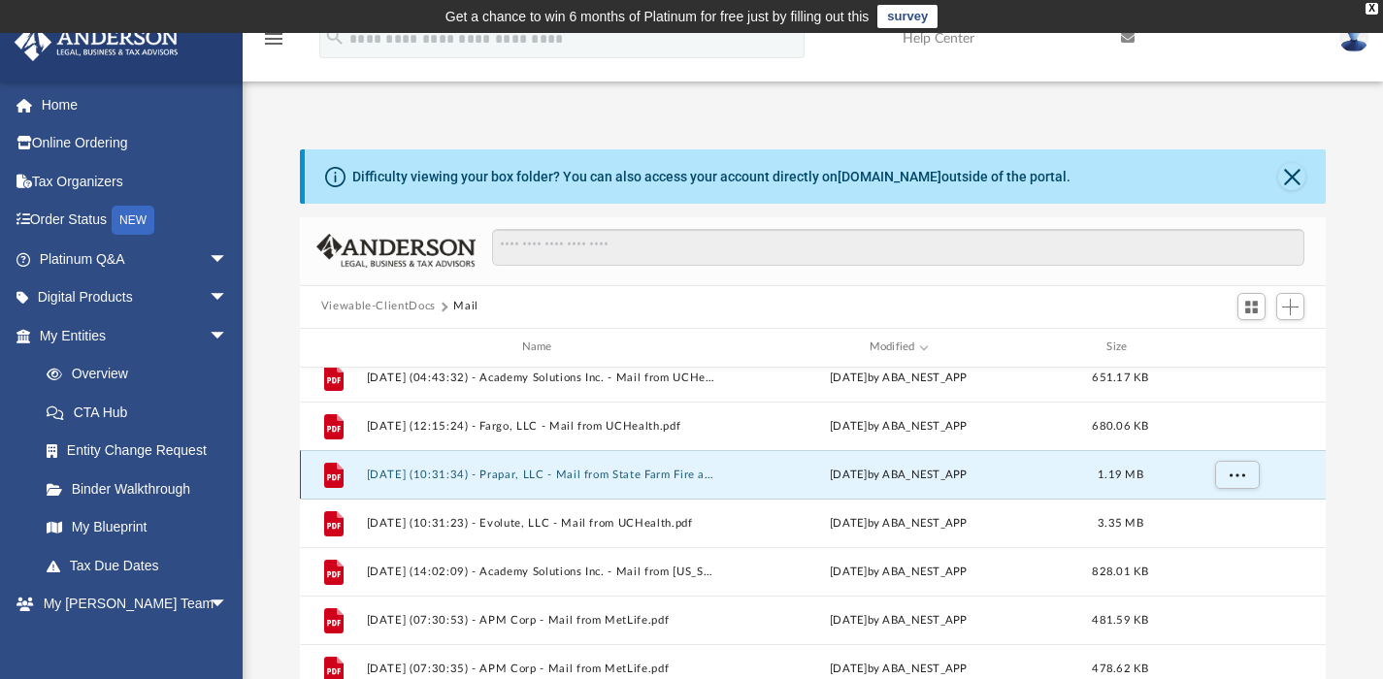
scroll to position [163, 0]
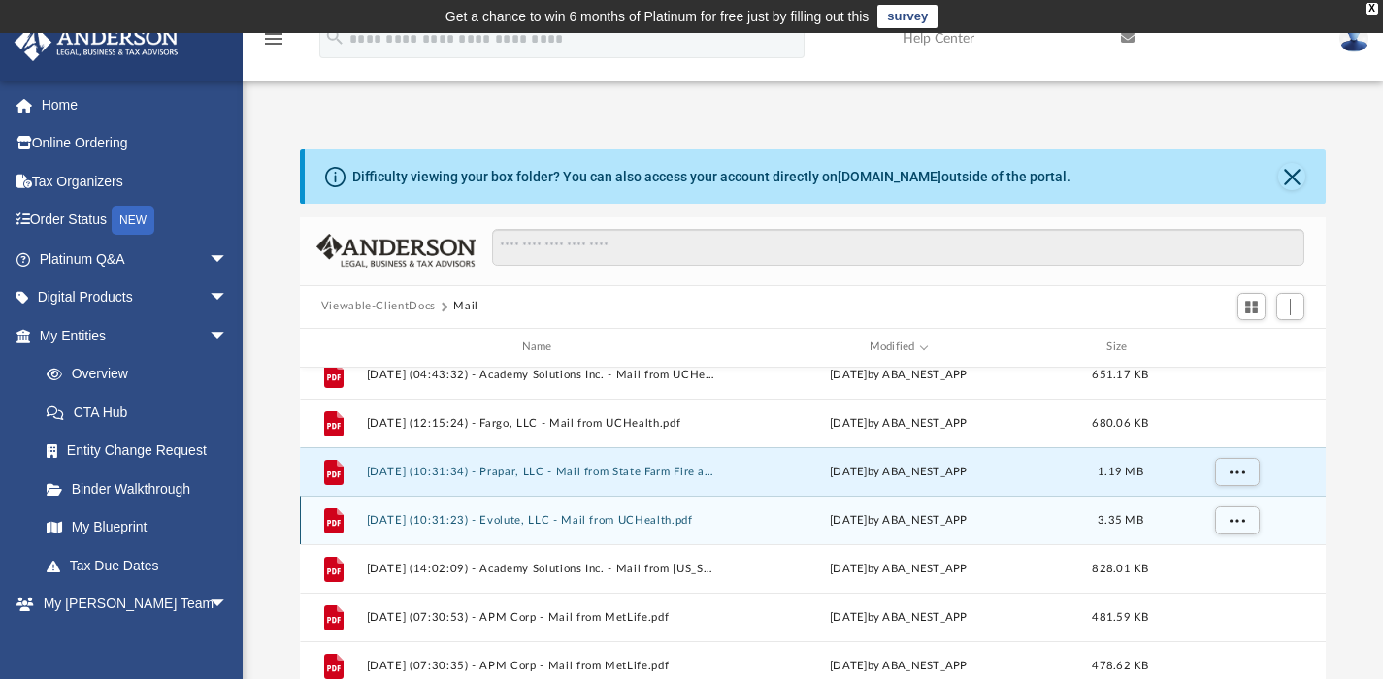
click at [645, 519] on button "2025.08.01 (10:31:23) - Evolute, LLC - Mail from UCHealth.pdf" at bounding box center [540, 519] width 349 height 13
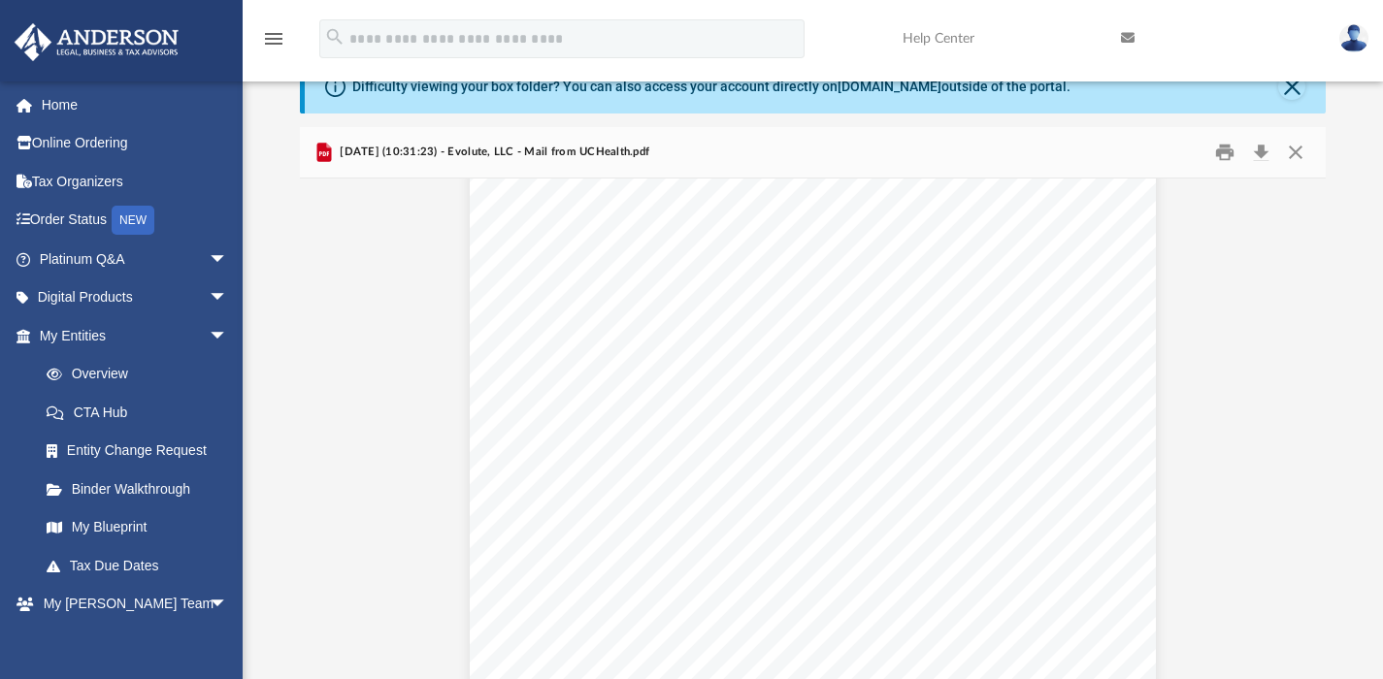
scroll to position [15896, 0]
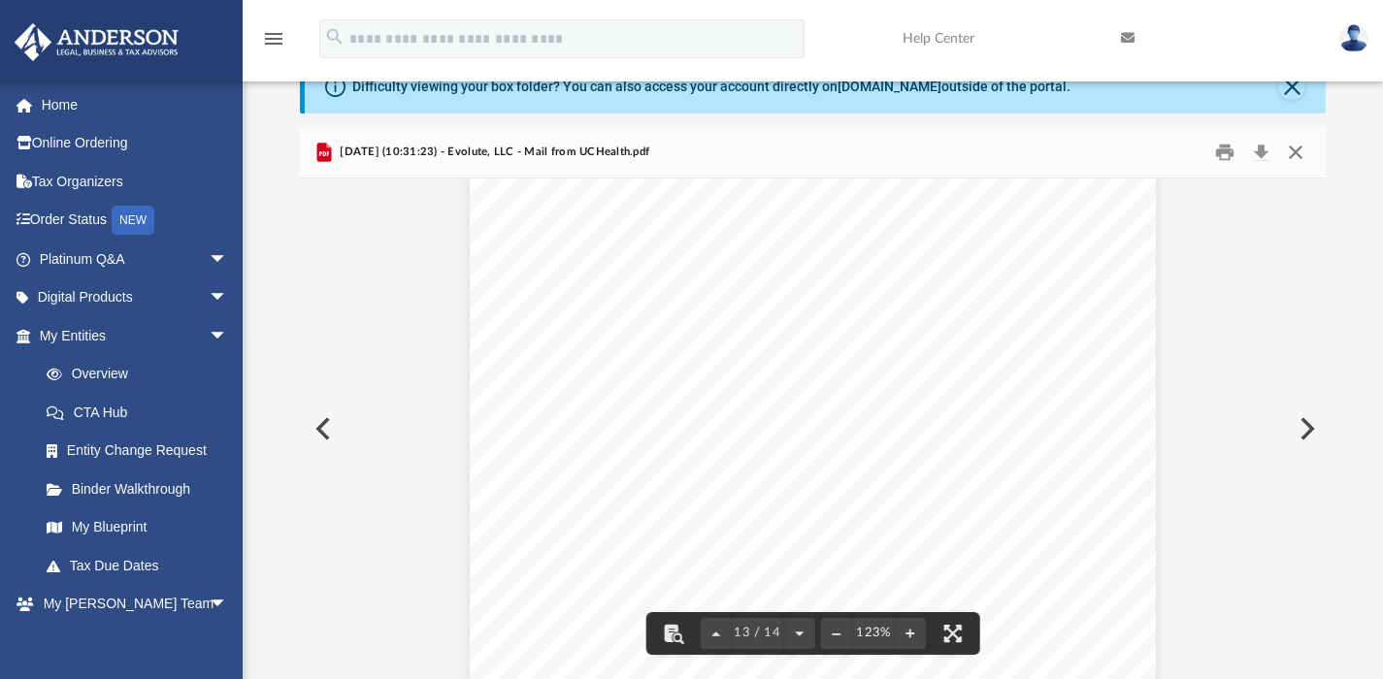
click at [1291, 149] on button "Close" at bounding box center [1295, 152] width 35 height 30
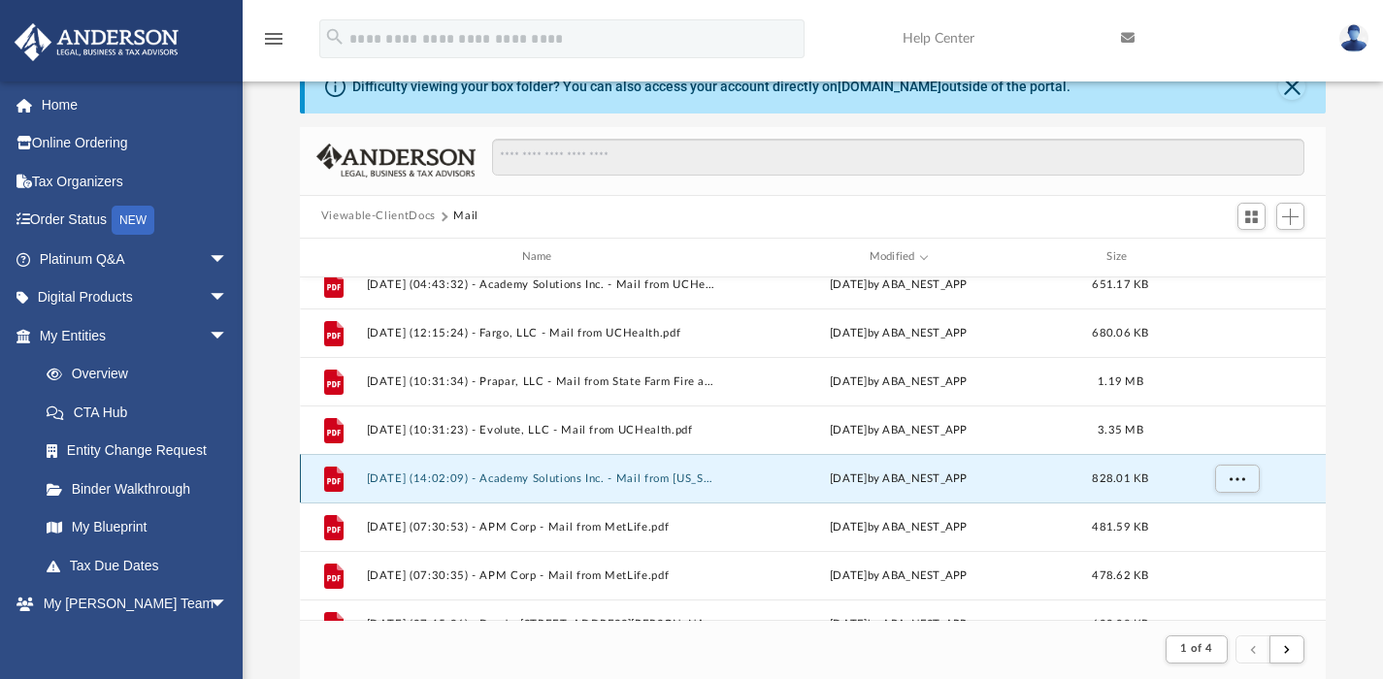
click at [671, 472] on button "2025.07.30 (14:02:09) - Academy Solutions Inc. - Mail from New York Life Group …" at bounding box center [540, 478] width 349 height 13
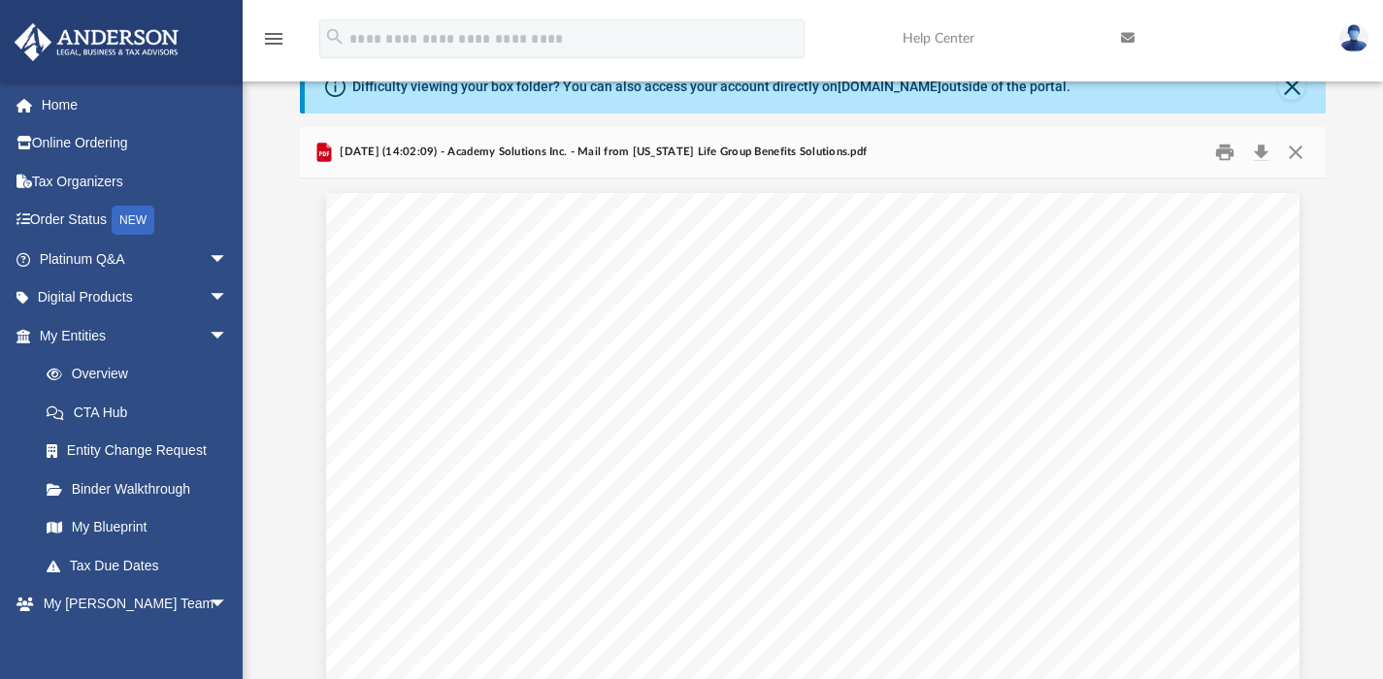
scroll to position [0, 0]
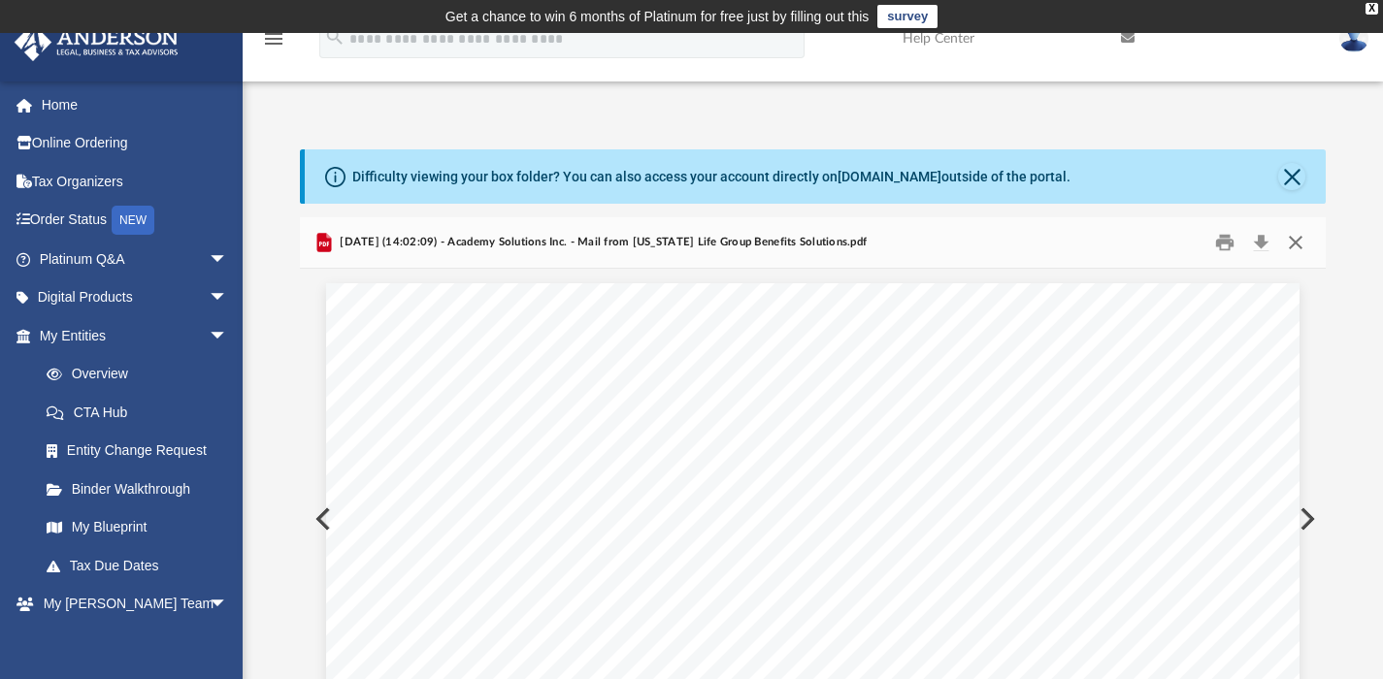
click at [1296, 241] on button "Close" at bounding box center [1295, 242] width 35 height 30
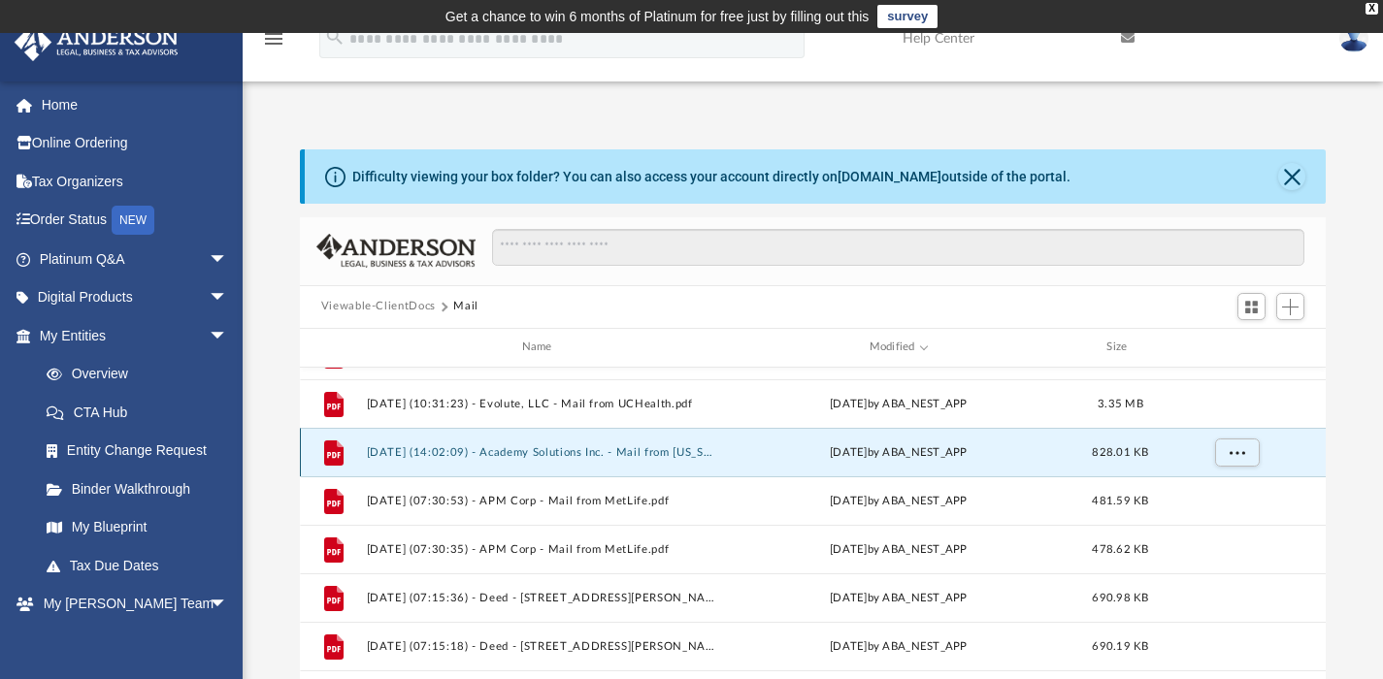
scroll to position [280, 0]
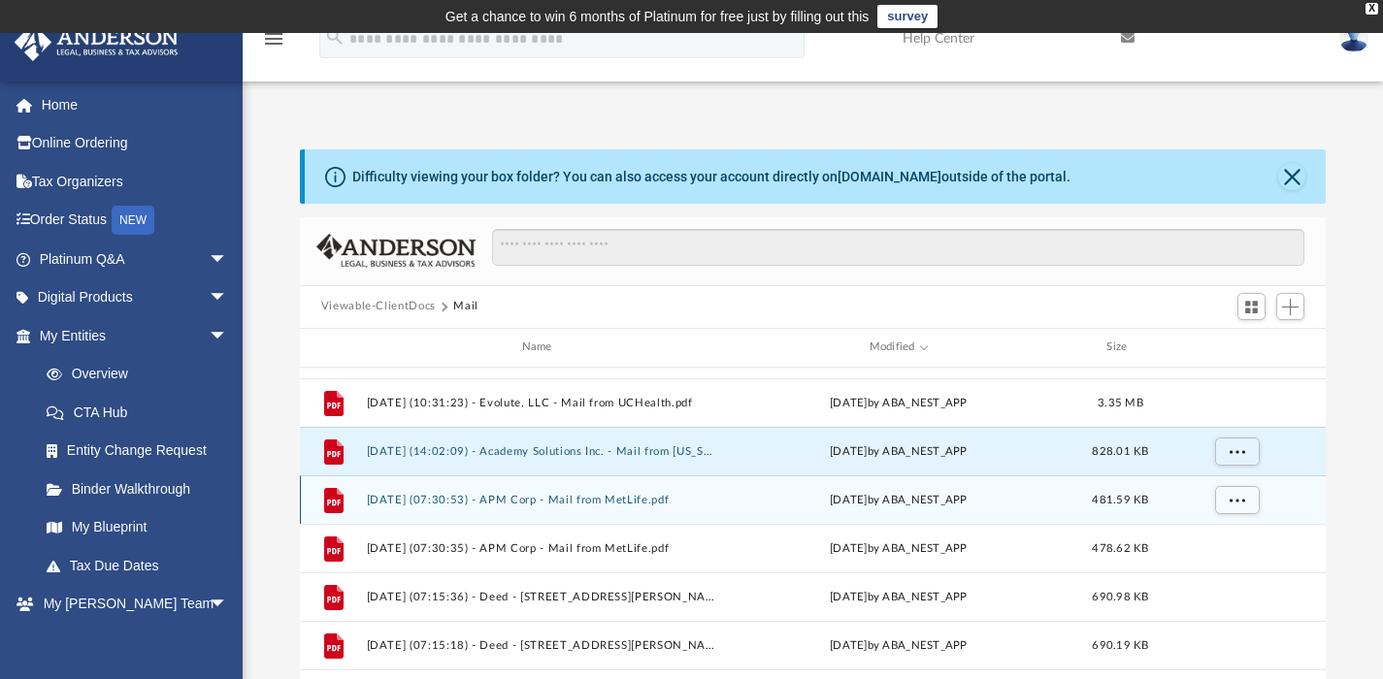
click at [636, 494] on button "2025.07.29 (07:30:53) - APM Corp - Mail from MetLife.pdf" at bounding box center [540, 499] width 349 height 13
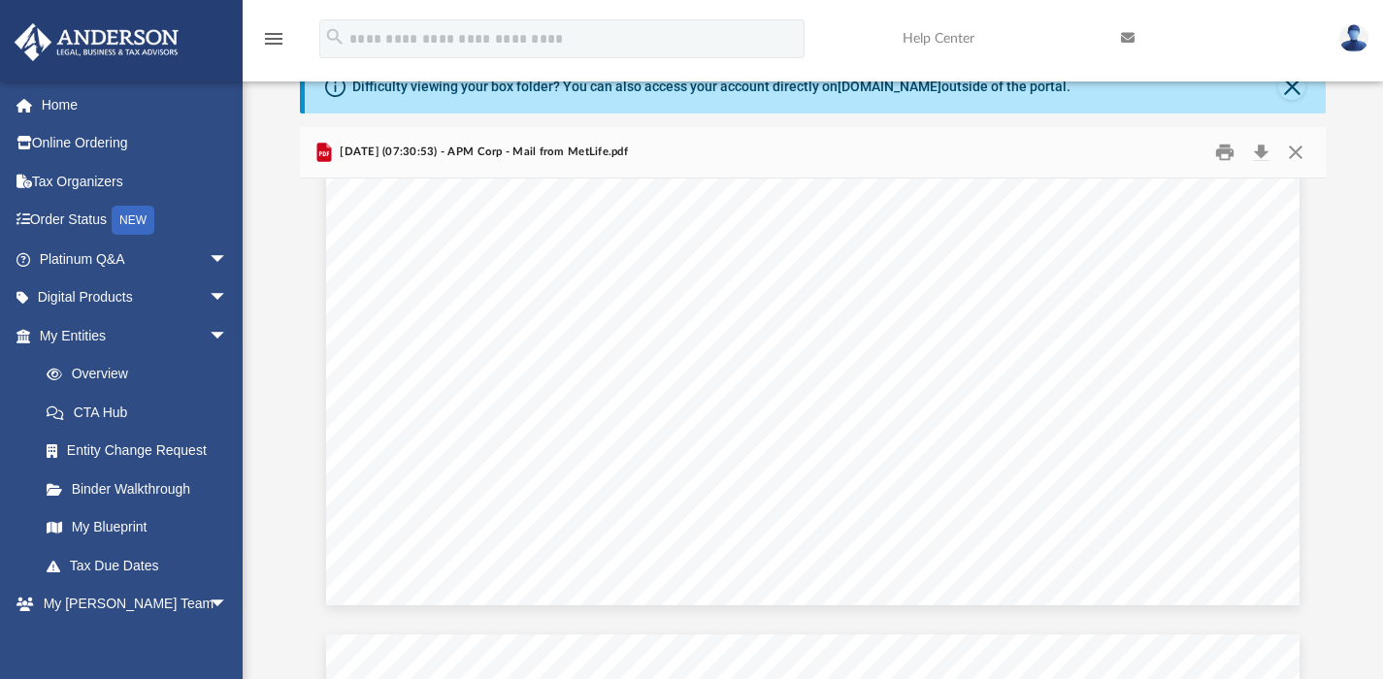
scroll to position [0, 0]
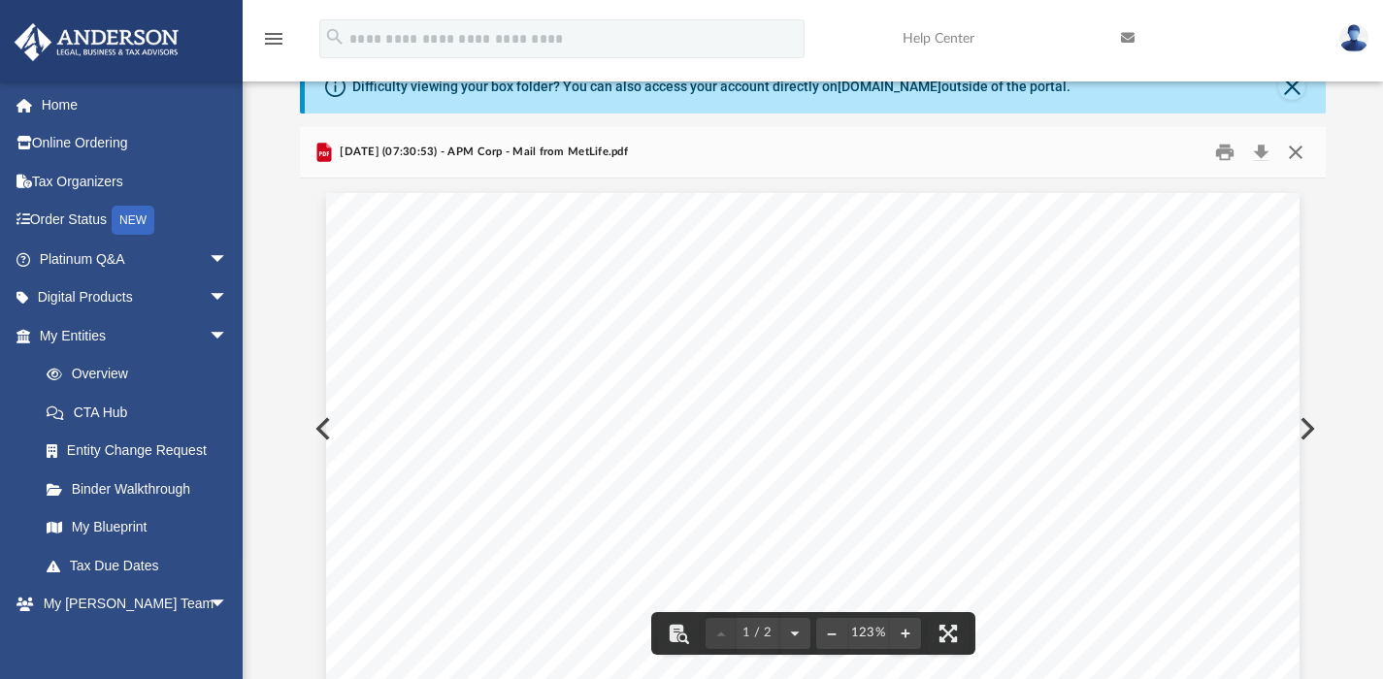
click at [1294, 152] on button "Close" at bounding box center [1295, 152] width 35 height 30
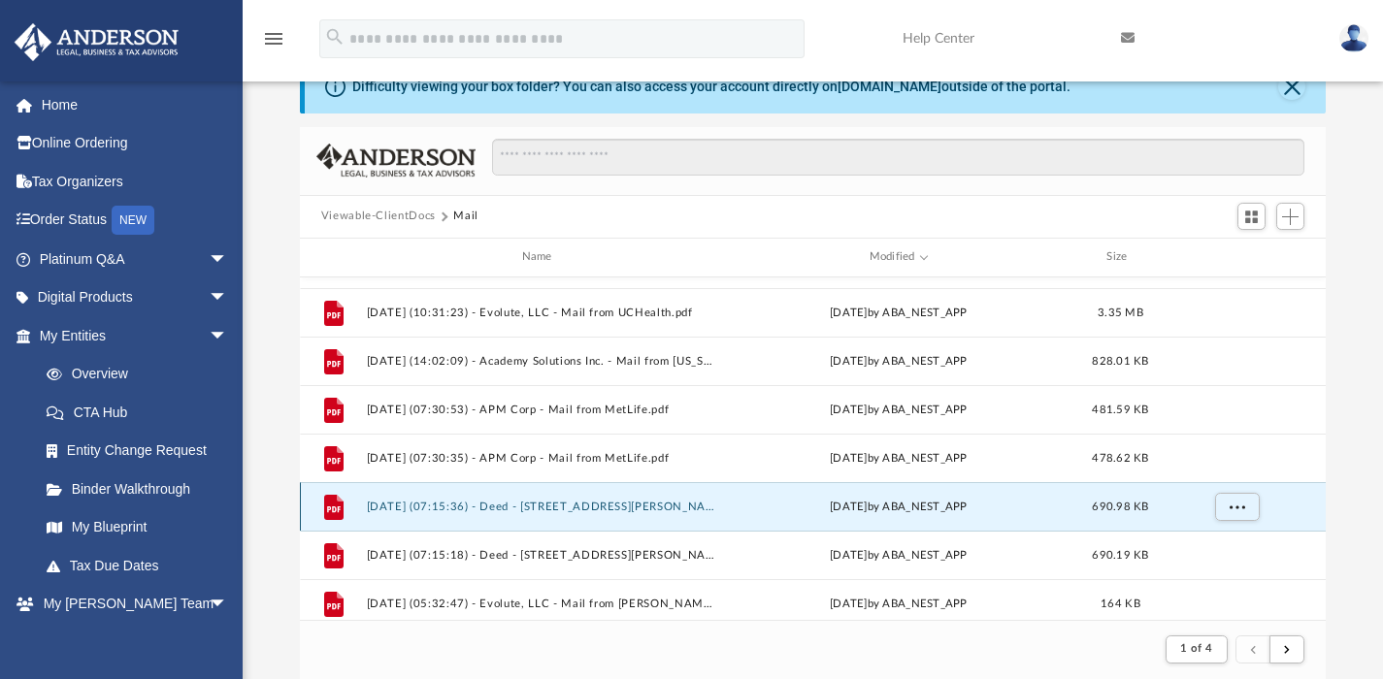
click at [599, 509] on button "2025.07.29 (07:15:36) - Deed - 6438 Farthing Drive - Mail from Group Customer S…" at bounding box center [540, 506] width 349 height 13
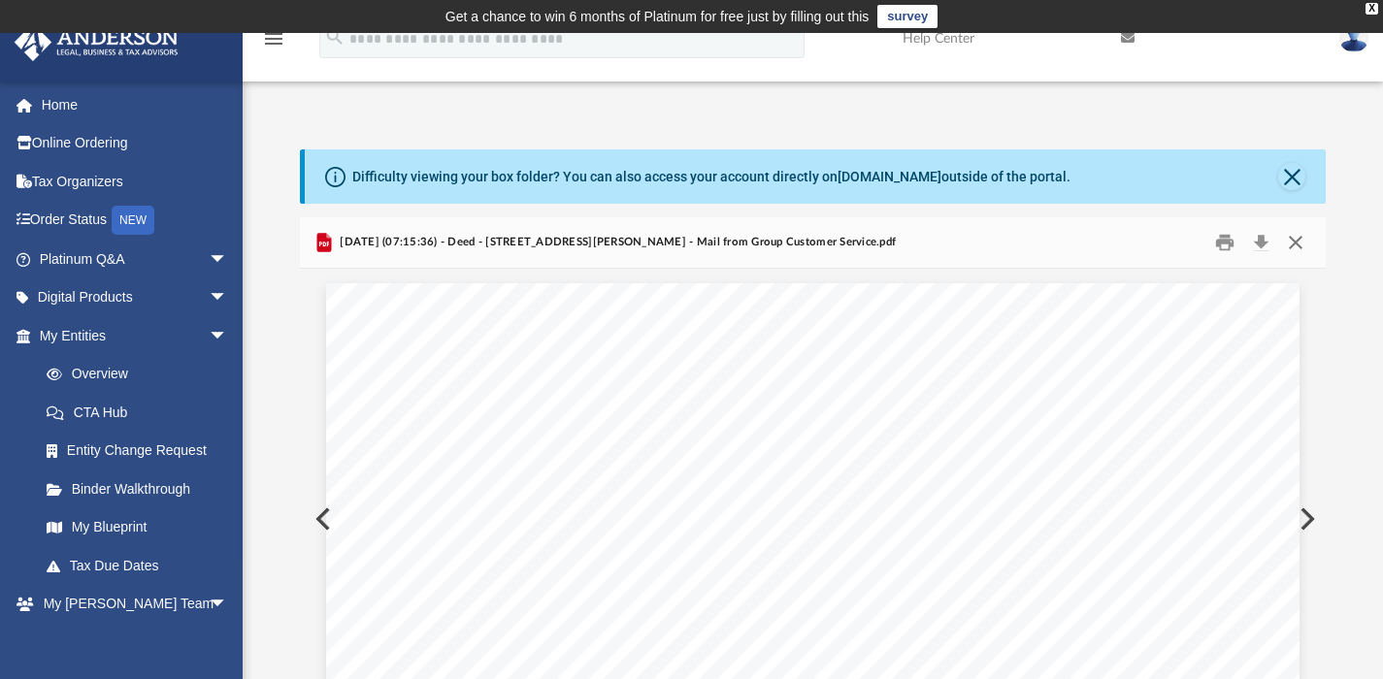
click at [1294, 240] on button "Close" at bounding box center [1295, 242] width 35 height 30
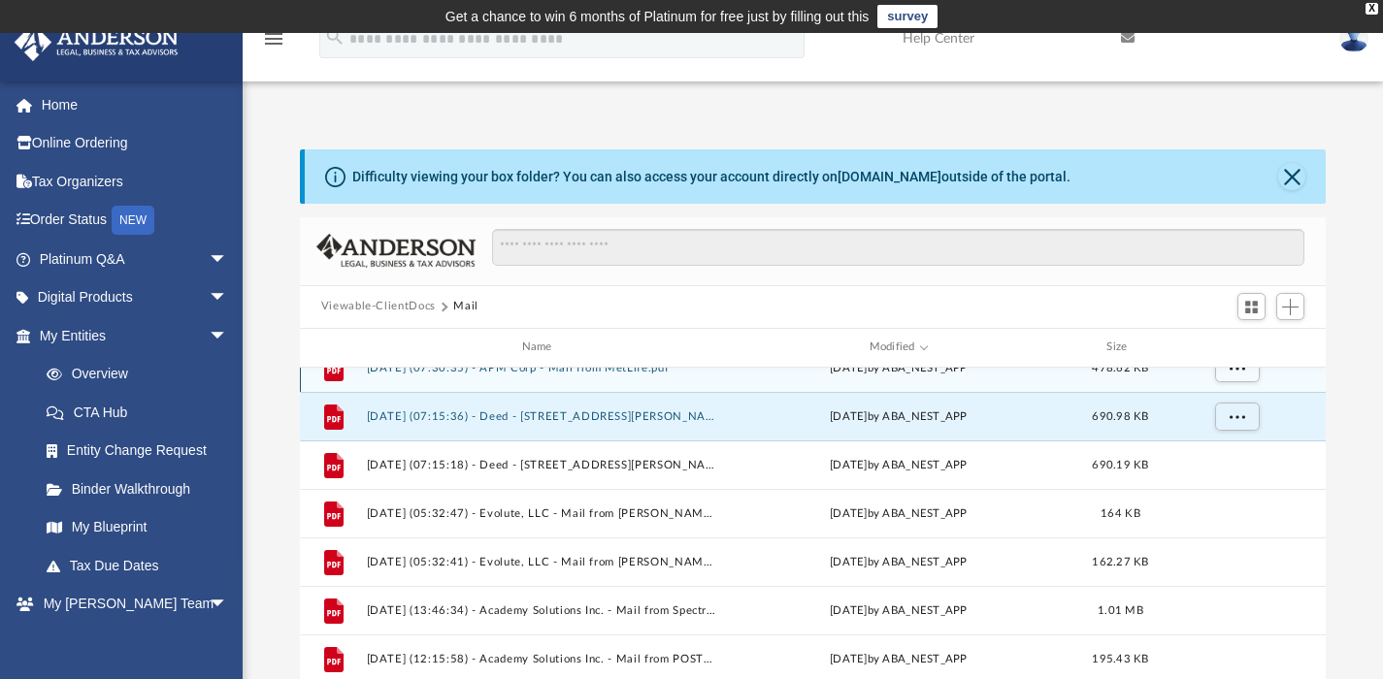
scroll to position [464, 0]
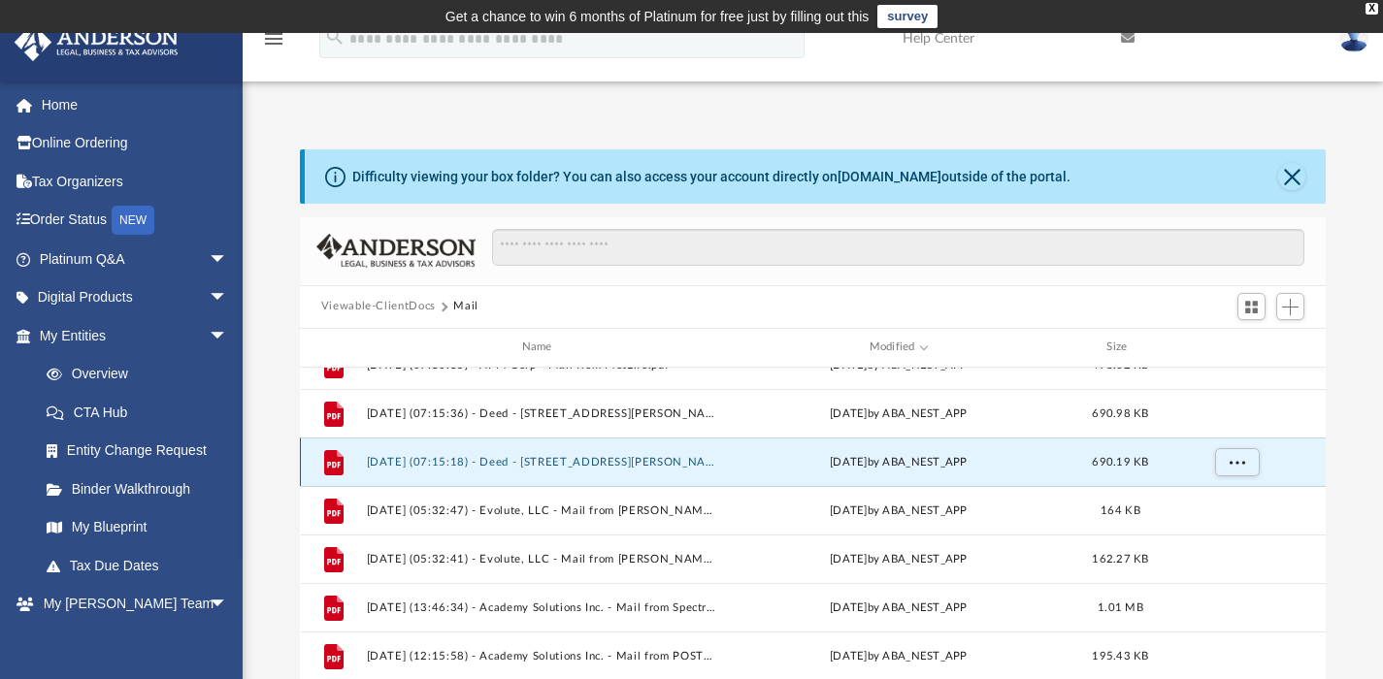
click at [627, 462] on button "2025.07.29 (07:15:18) - Deed - 6438 Farthing Drive - Mail from Group Customer S…" at bounding box center [540, 461] width 349 height 13
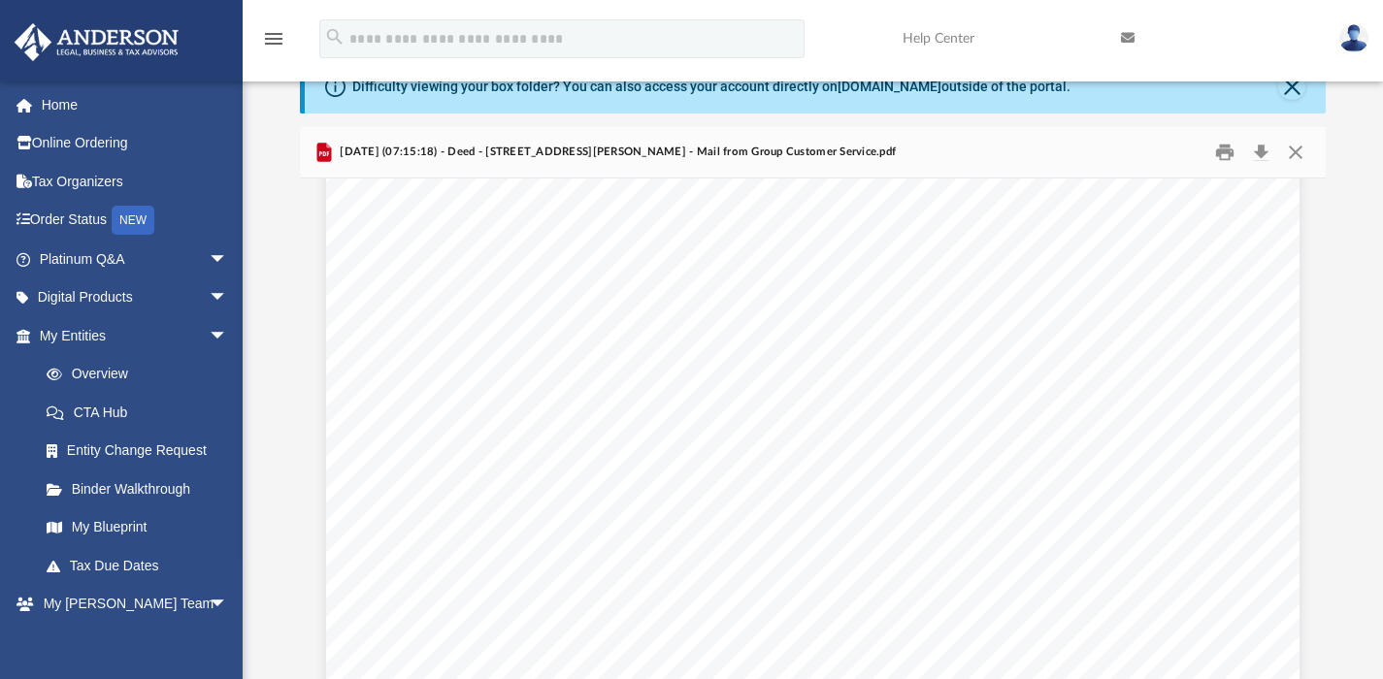
scroll to position [2064, 0]
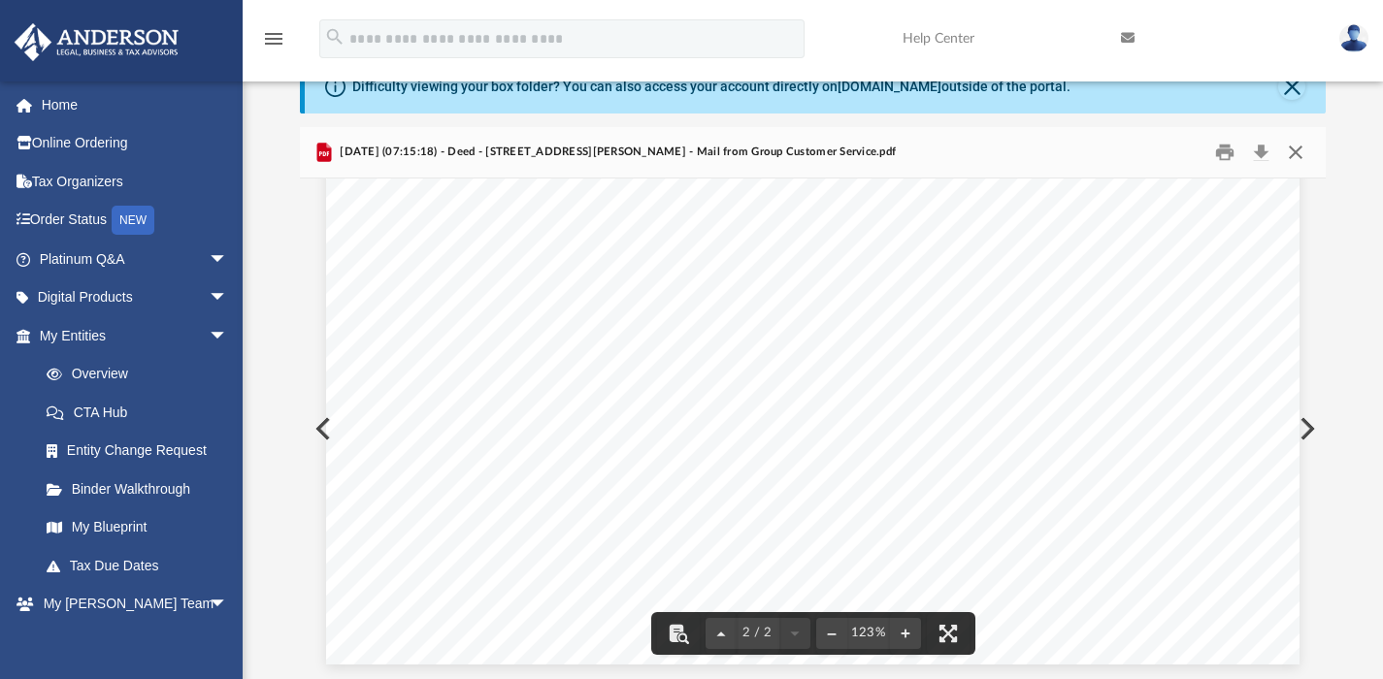
click at [1295, 150] on button "Close" at bounding box center [1295, 152] width 35 height 30
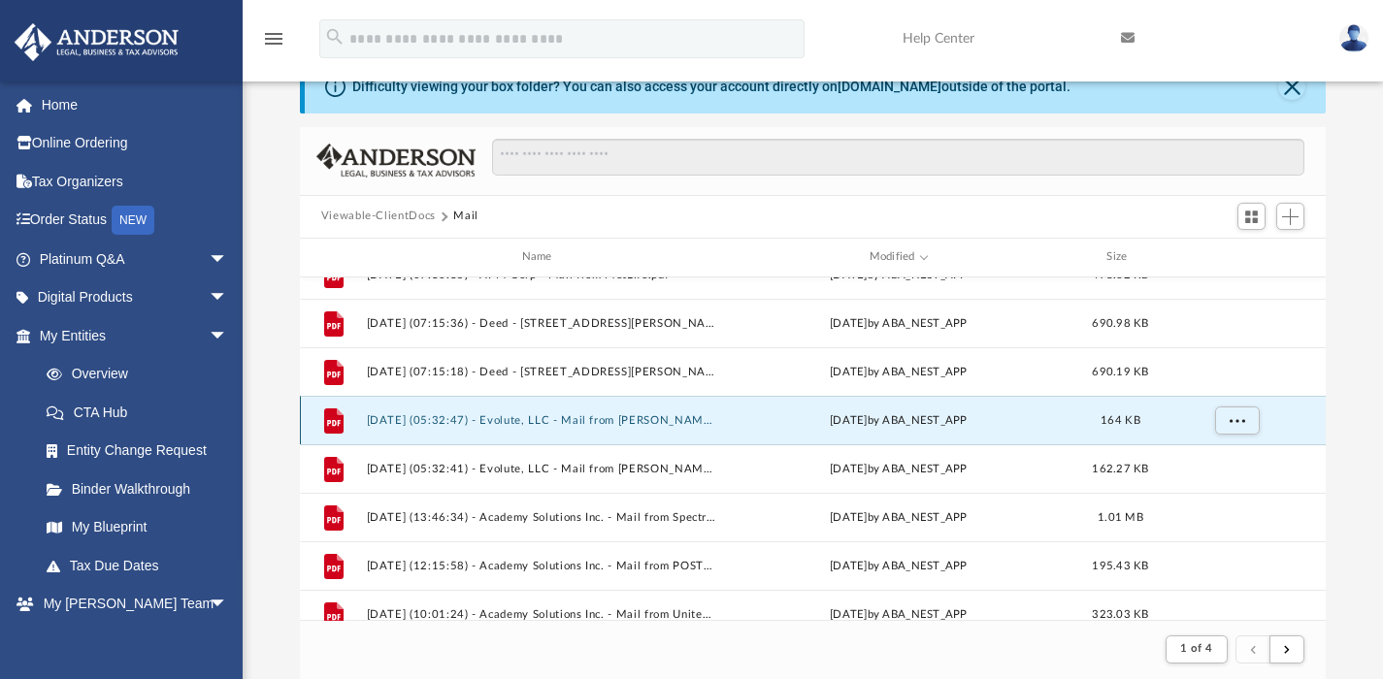
click at [653, 416] on button "2025.07.29 (05:32:47) - Evolute, LLC - Mail from PARUL MAHESHWARI.pdf" at bounding box center [540, 419] width 349 height 13
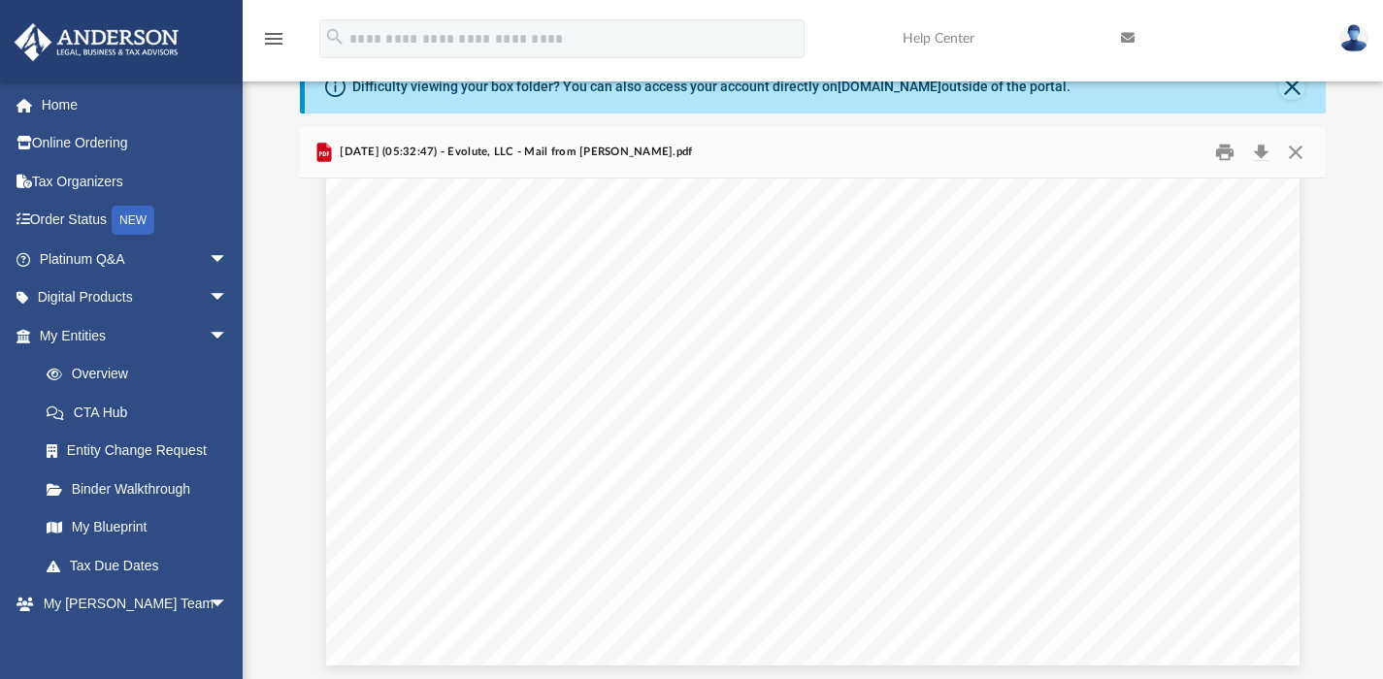
scroll to position [0, 0]
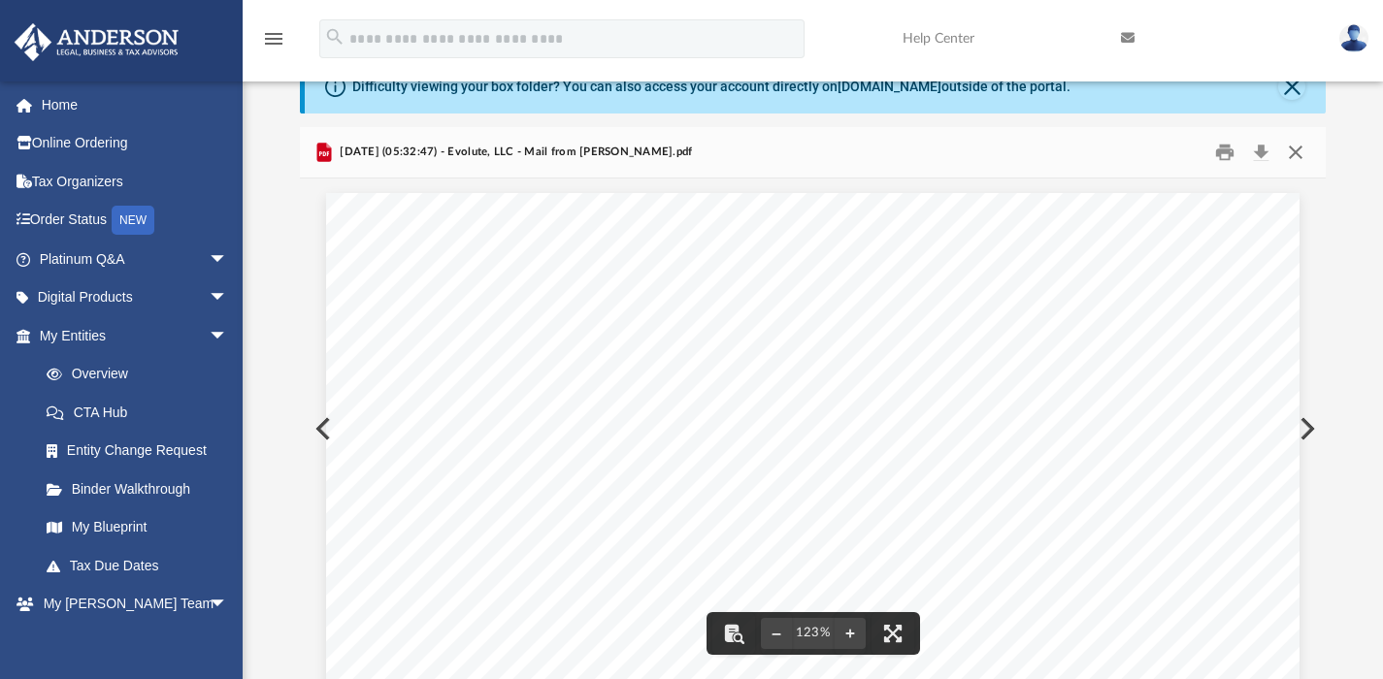
click at [1293, 148] on button "Close" at bounding box center [1295, 152] width 35 height 30
